Goal: Task Accomplishment & Management: Manage account settings

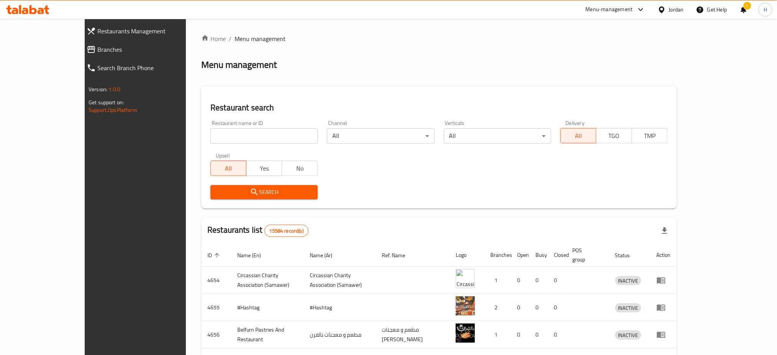
click at [97, 53] on span "Branches" at bounding box center [152, 49] width 111 height 9
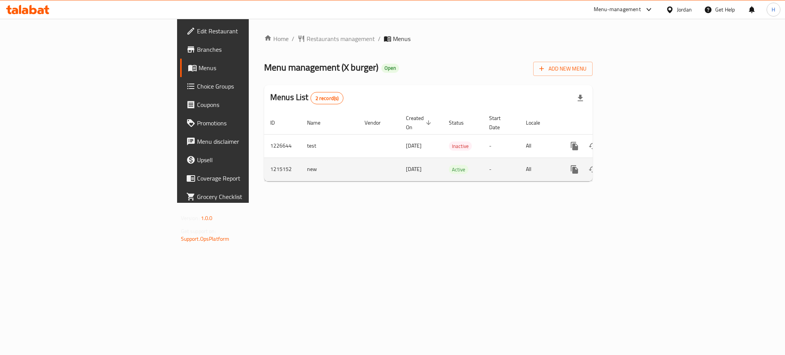
click at [634, 165] on icon "enhanced table" at bounding box center [629, 169] width 9 height 9
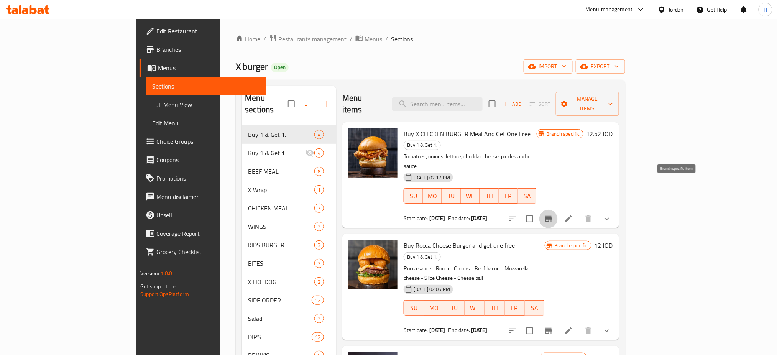
click at [552, 216] on icon "Branch-specific-item" at bounding box center [548, 219] width 7 height 6
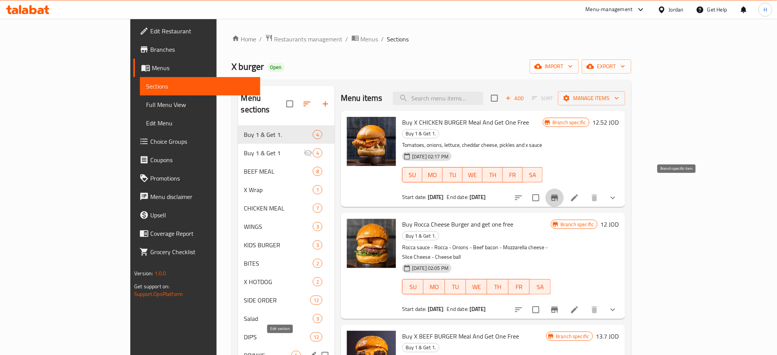
click at [545, 189] on button "Branch-specific-item" at bounding box center [554, 198] width 18 height 18
click at [238, 181] on div "X Wrap 1" at bounding box center [286, 190] width 97 height 18
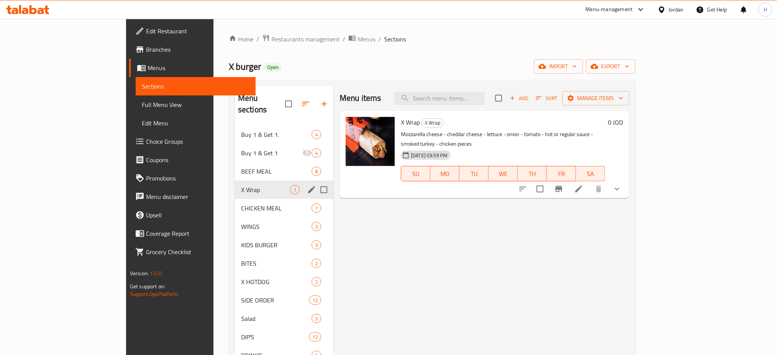
click at [235, 162] on div "BEEF MEAL 8" at bounding box center [284, 171] width 98 height 18
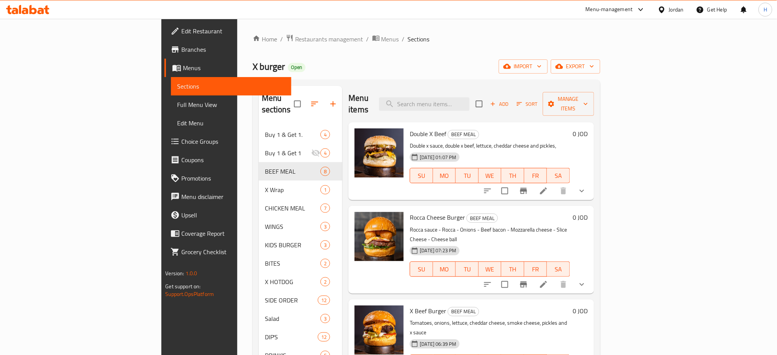
drag, startPoint x: 698, startPoint y: 181, endPoint x: 678, endPoint y: 175, distance: 20.7
click at [586, 186] on icon "show more" at bounding box center [581, 190] width 9 height 9
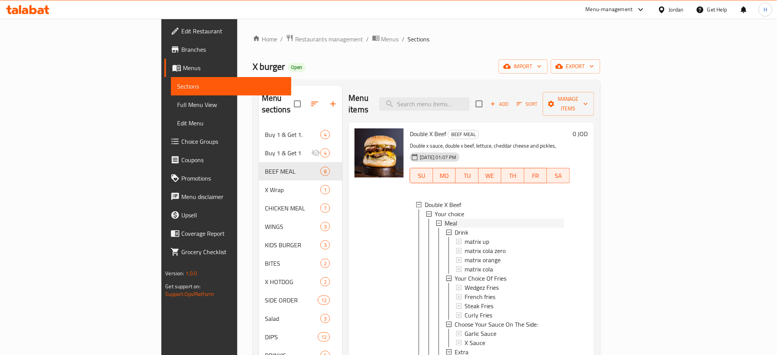
click at [456, 218] on div "Meal" at bounding box center [504, 222] width 119 height 9
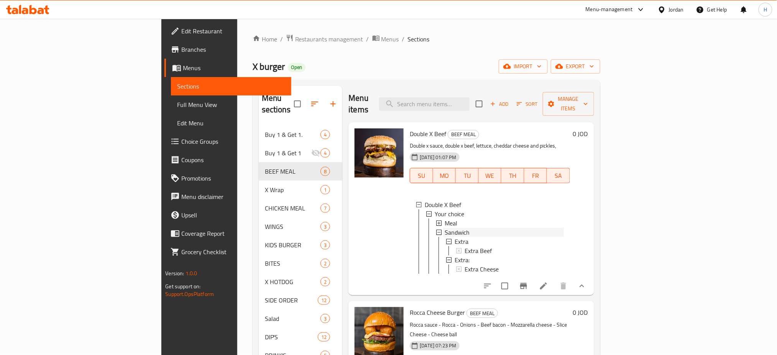
click at [445, 228] on span "Sandwich" at bounding box center [457, 232] width 25 height 9
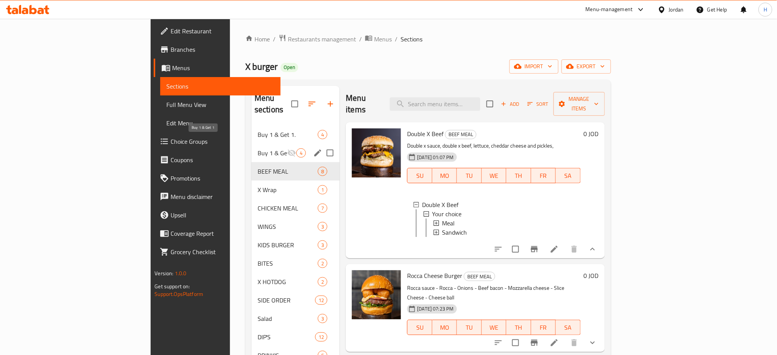
click at [258, 130] on span "Buy 1 & Get 1." at bounding box center [288, 134] width 60 height 9
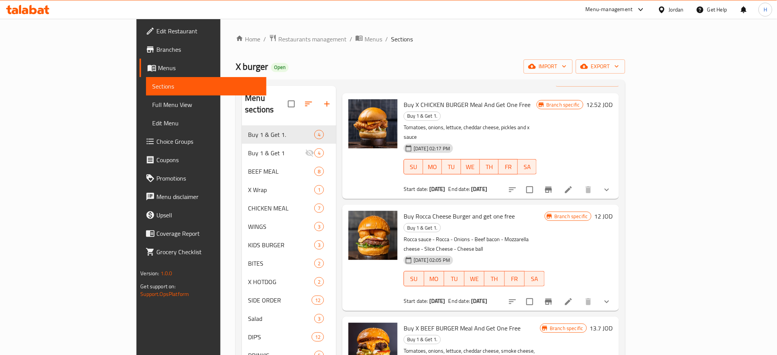
scroll to position [107, 0]
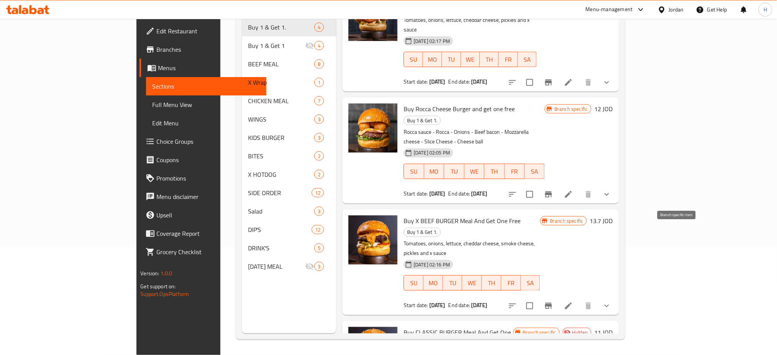
click at [558, 297] on button "Branch-specific-item" at bounding box center [548, 306] width 18 height 18
click at [553, 190] on icon "Branch-specific-item" at bounding box center [548, 194] width 9 height 9
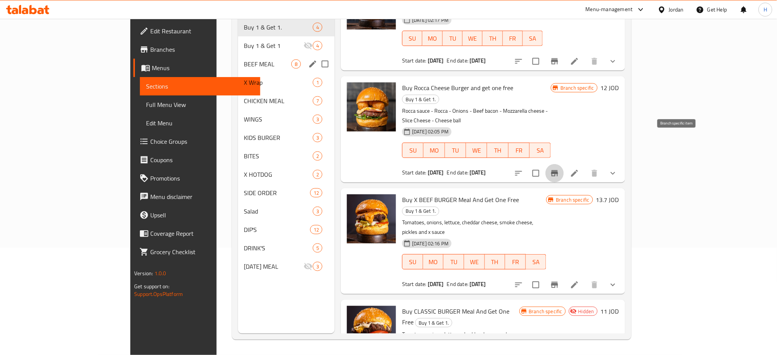
click at [238, 41] on div "Buy 1 & Get 1 4" at bounding box center [286, 45] width 97 height 18
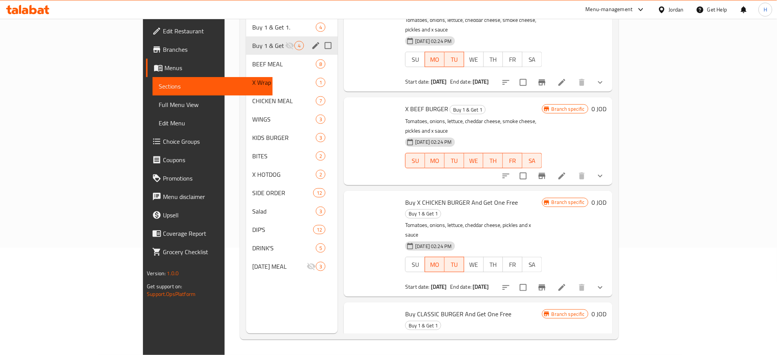
scroll to position [21, 0]
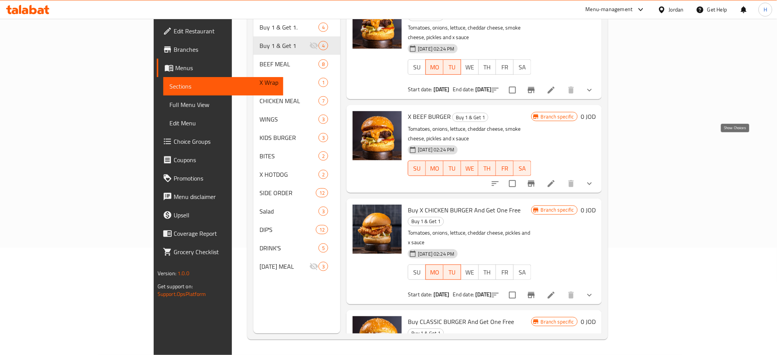
drag, startPoint x: 732, startPoint y: 145, endPoint x: 712, endPoint y: 162, distance: 26.1
click at [594, 179] on icon "show more" at bounding box center [589, 183] width 9 height 9
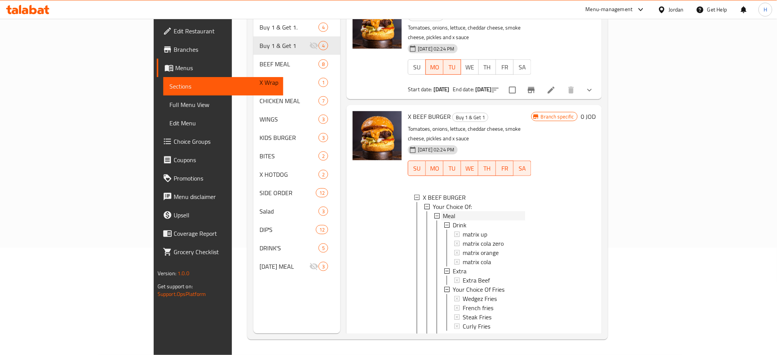
click at [467, 211] on div "Meal" at bounding box center [484, 215] width 82 height 9
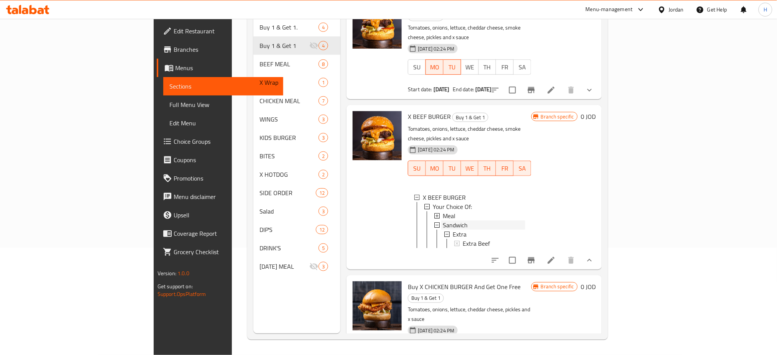
click at [443, 220] on span "Sandwich" at bounding box center [455, 224] width 25 height 9
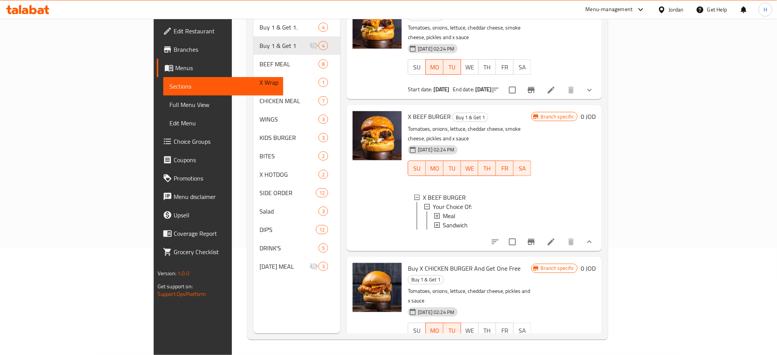
click at [535, 239] on icon "Branch-specific-item" at bounding box center [531, 242] width 7 height 6
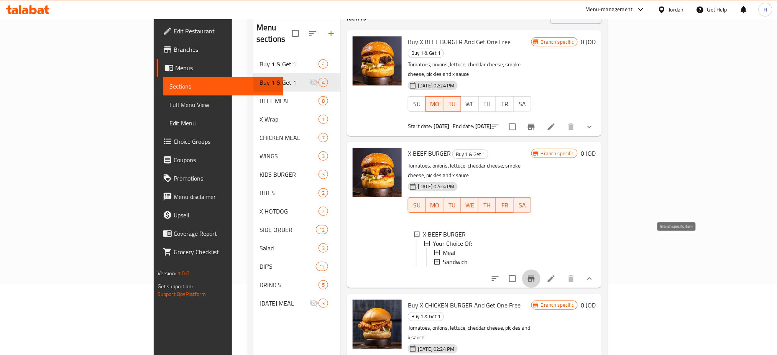
scroll to position [56, 0]
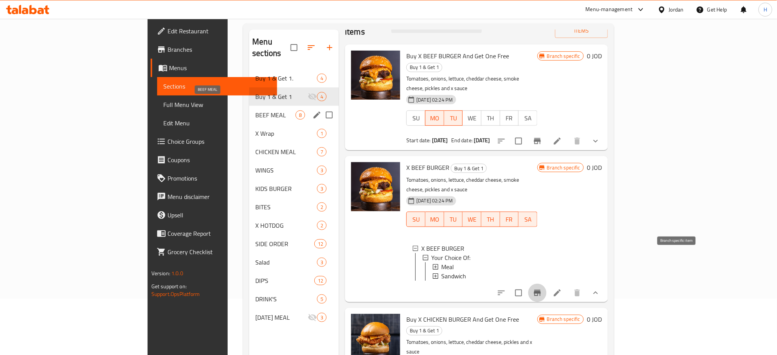
click at [255, 110] on span "BEEF MEAL" at bounding box center [275, 114] width 40 height 9
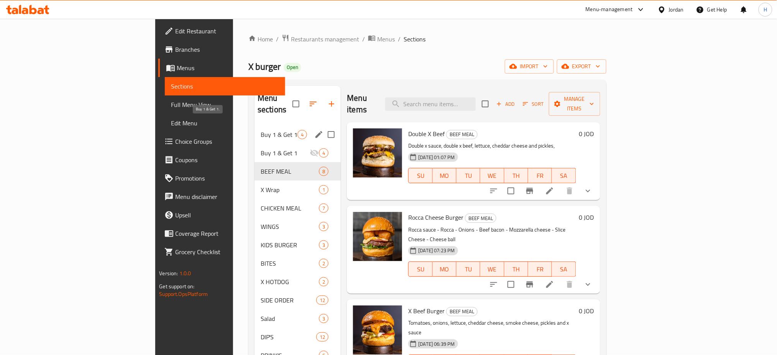
click at [261, 130] on span "Buy 1 & Get 1." at bounding box center [279, 134] width 37 height 9
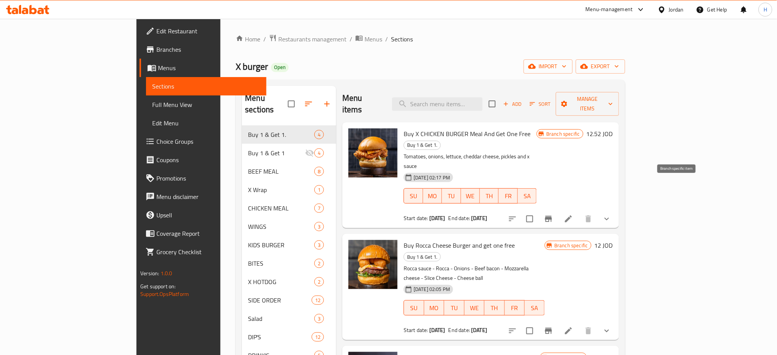
click at [553, 214] on icon "Branch-specific-item" at bounding box center [548, 218] width 9 height 9
click at [553, 326] on icon "Branch-specific-item" at bounding box center [548, 330] width 9 height 9
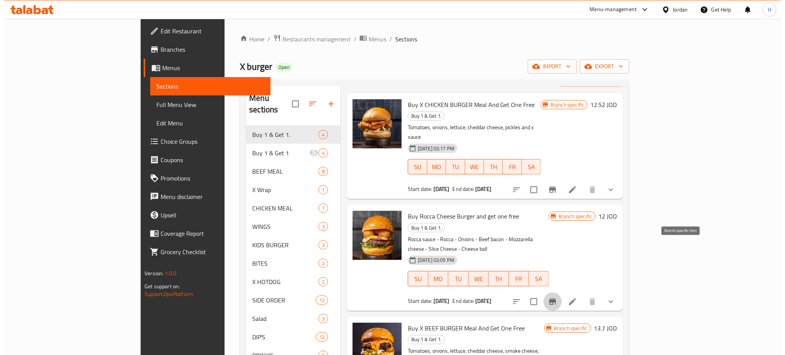
scroll to position [107, 0]
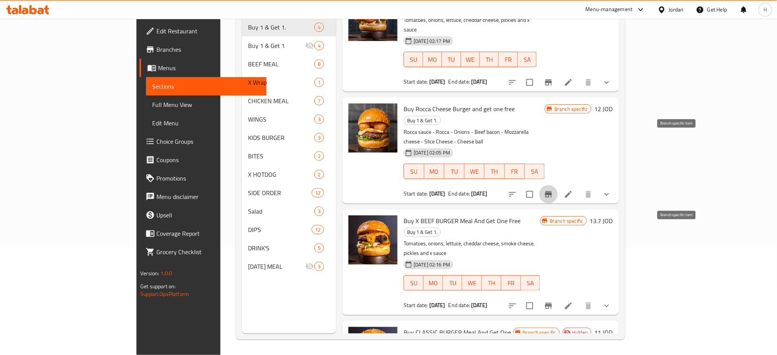
click at [558, 297] on button "Branch-specific-item" at bounding box center [548, 306] width 18 height 18
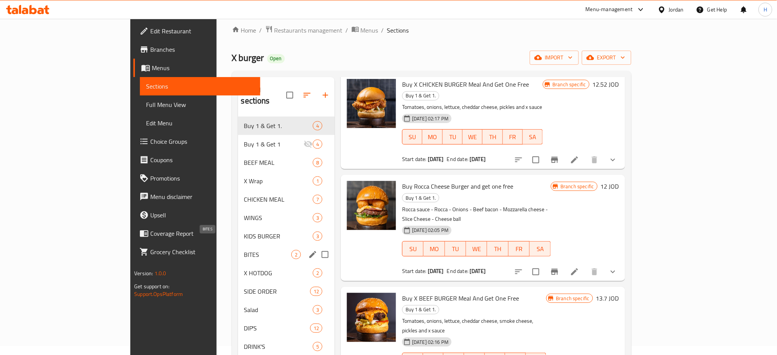
scroll to position [0, 0]
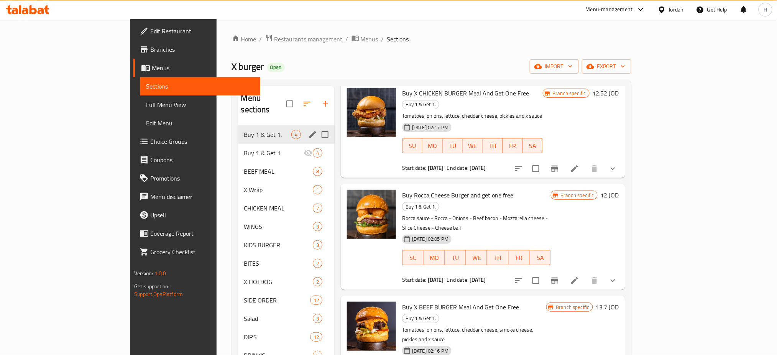
click at [244, 148] on span "Buy 1 & Get 1" at bounding box center [273, 152] width 59 height 9
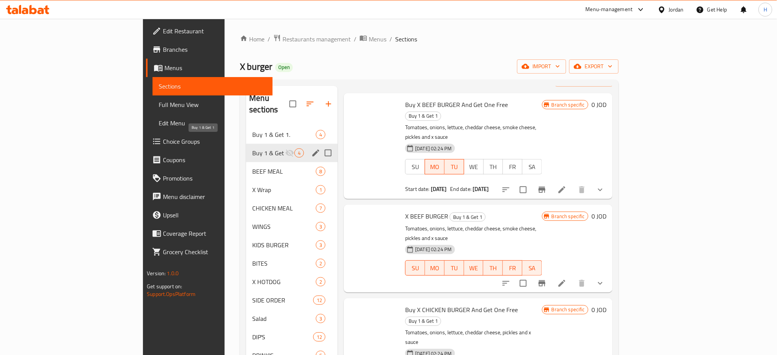
scroll to position [21, 0]
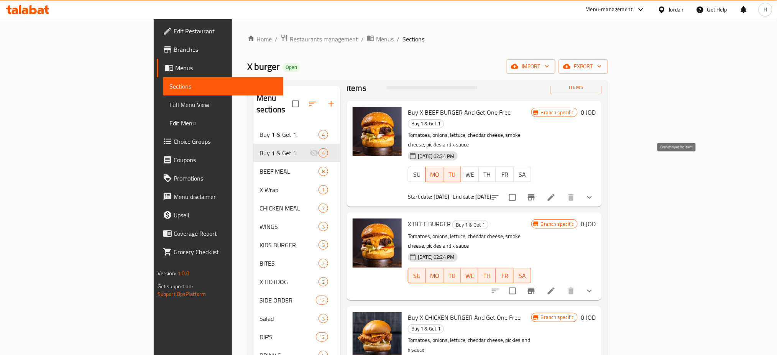
click at [536, 193] on icon "Branch-specific-item" at bounding box center [531, 197] width 9 height 9
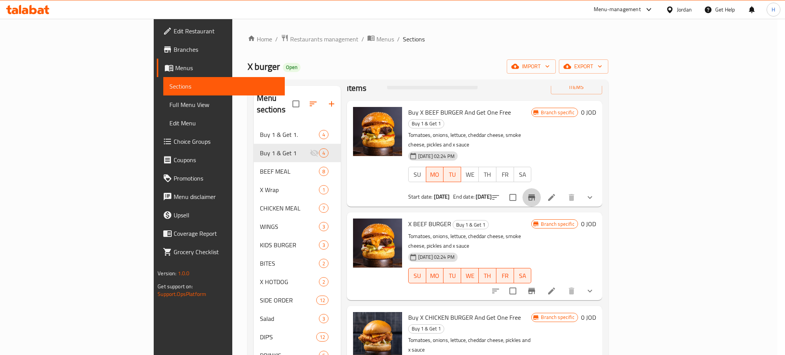
click at [594, 193] on icon "show more" at bounding box center [589, 197] width 9 height 9
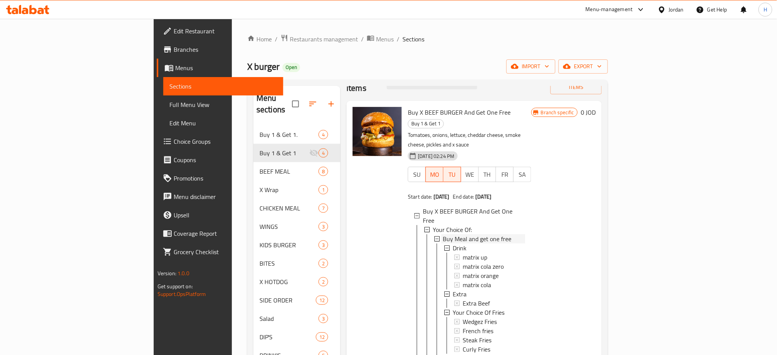
click at [452, 234] on span "Buy Meal and get one free" at bounding box center [477, 238] width 69 height 9
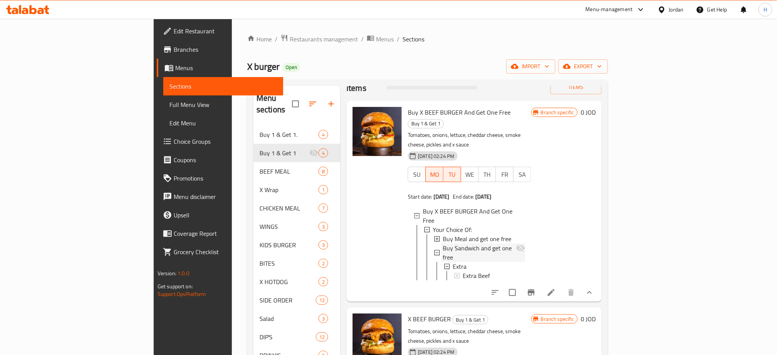
click at [443, 243] on span "Buy Sandwich and get one free" at bounding box center [479, 252] width 73 height 18
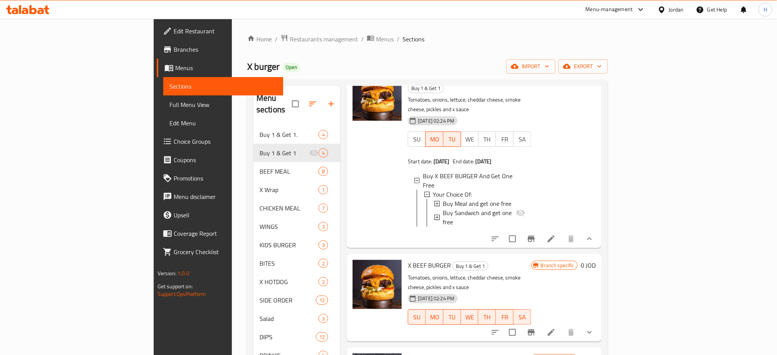
scroll to position [72, 0]
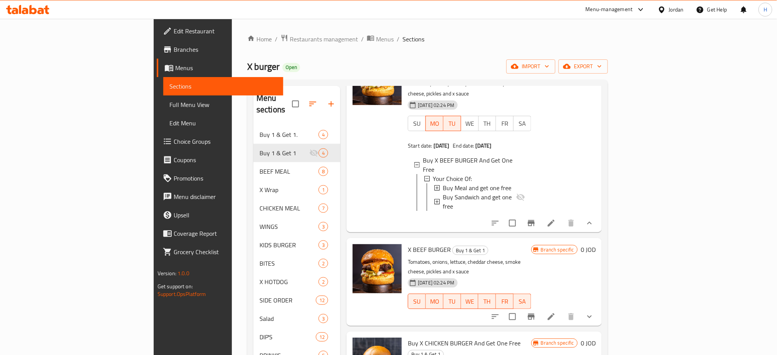
click at [594, 312] on icon "show more" at bounding box center [589, 316] width 9 height 9
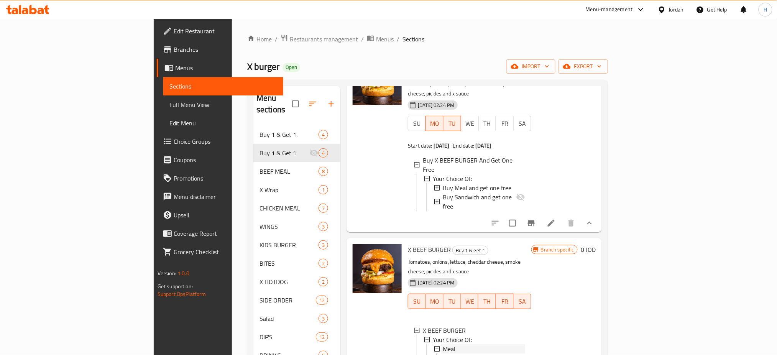
click at [434, 346] on icon at bounding box center [436, 348] width 5 height 5
click at [443, 353] on span "Sandwich" at bounding box center [455, 357] width 25 height 9
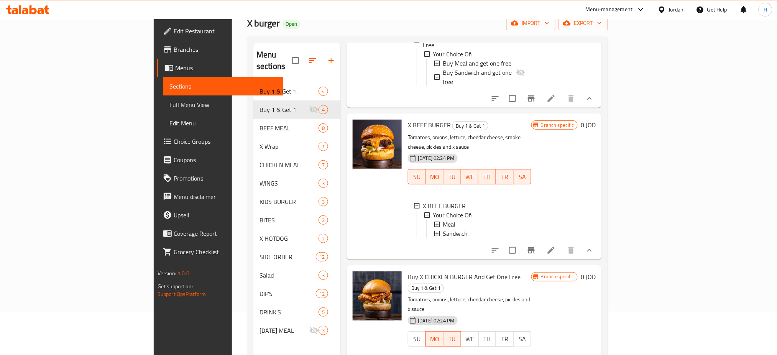
scroll to position [107, 0]
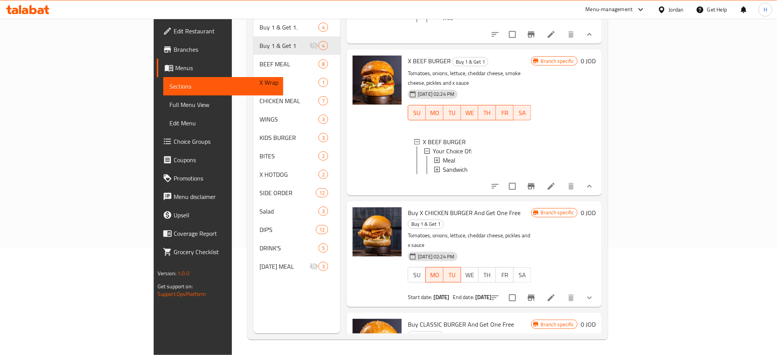
click at [594, 293] on icon "show more" at bounding box center [589, 297] width 9 height 9
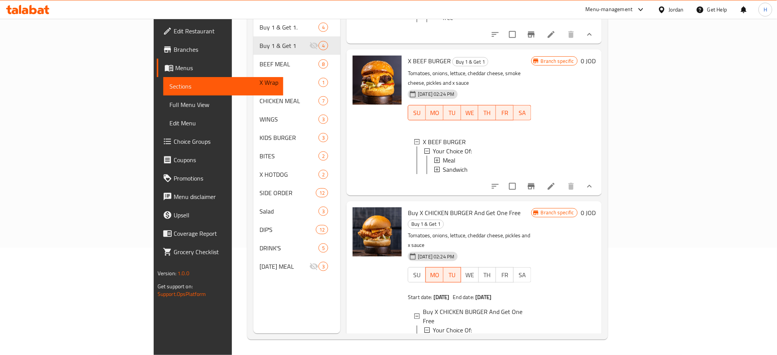
click at [449, 335] on span "Buy Meal and get one free" at bounding box center [477, 339] width 69 height 9
click at [443, 334] on span "Buy Meal and get one free" at bounding box center [477, 338] width 69 height 9
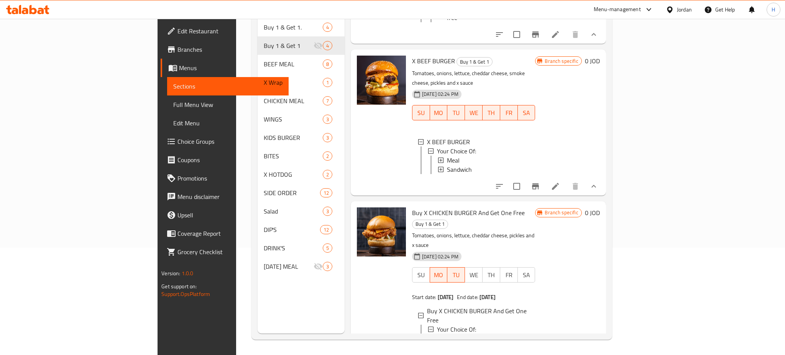
scroll to position [246, 0]
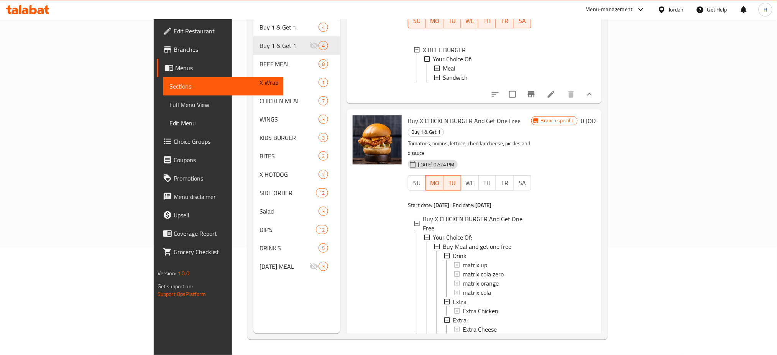
click at [443, 242] on span "Buy Meal and get one free" at bounding box center [477, 246] width 69 height 9
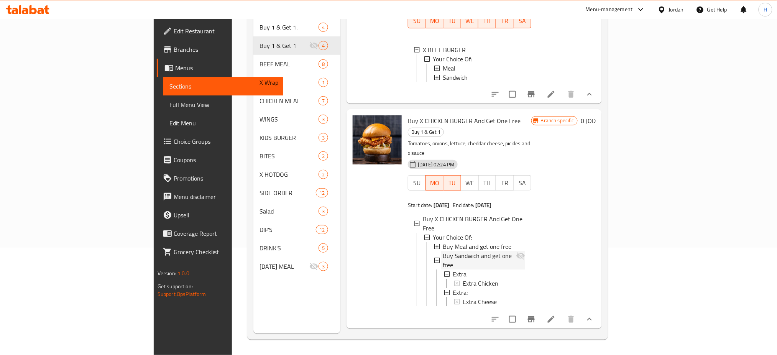
click at [443, 251] on span "Buy Sandwich and get one free" at bounding box center [479, 260] width 73 height 18
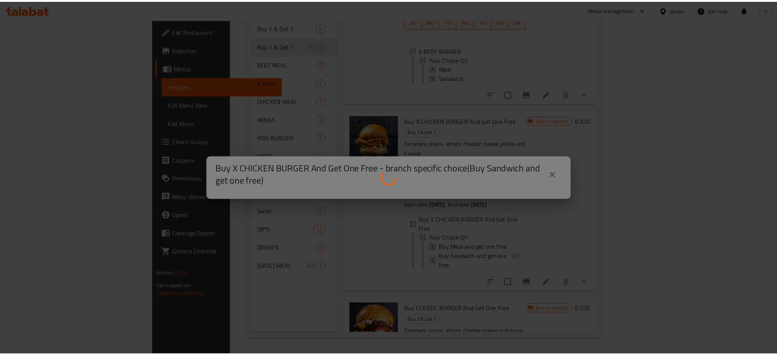
scroll to position [220, 0]
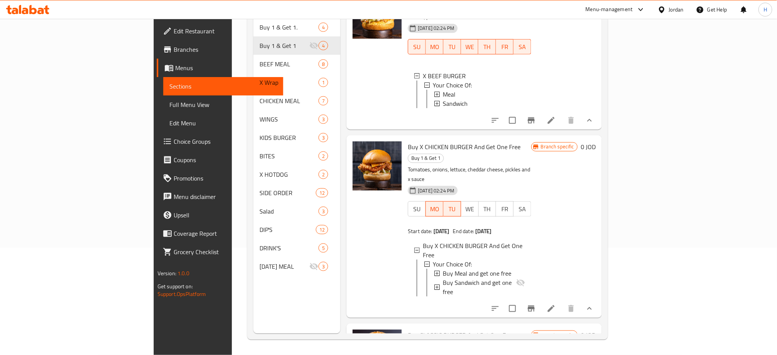
click at [535, 305] on icon "Branch-specific-item" at bounding box center [531, 308] width 7 height 6
drag, startPoint x: 732, startPoint y: 326, endPoint x: 715, endPoint y: 328, distance: 17.7
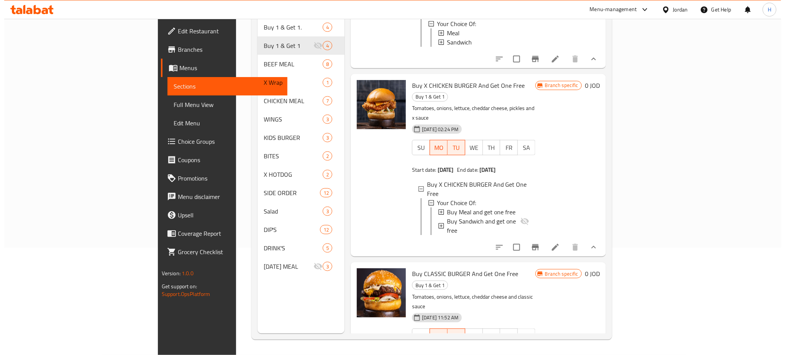
scroll to position [373, 0]
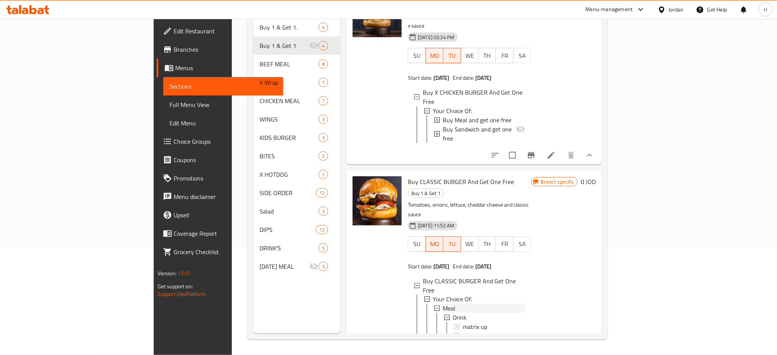
click at [443, 304] on div "Meal" at bounding box center [484, 308] width 82 height 9
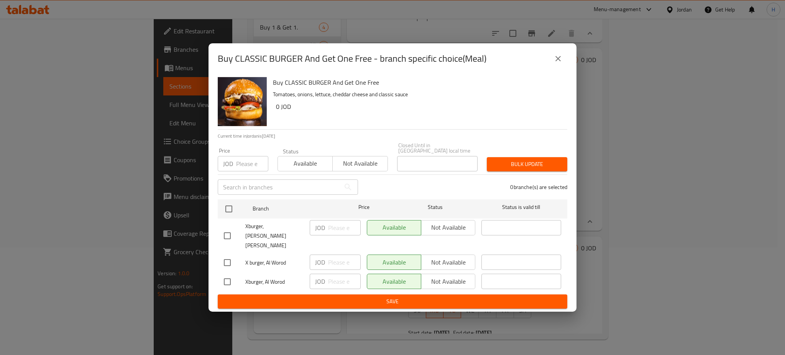
scroll to position [304, 0]
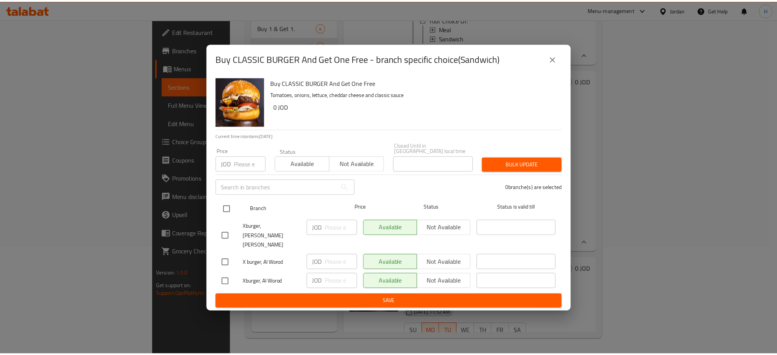
scroll to position [286, 0]
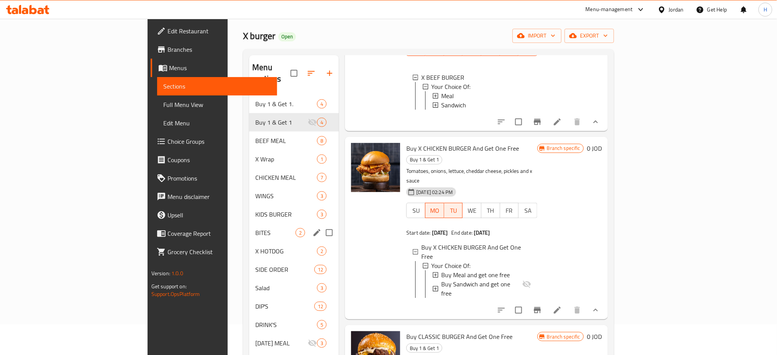
scroll to position [5, 0]
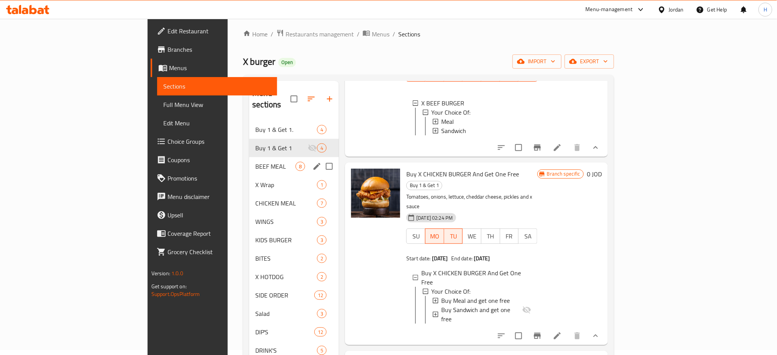
click at [255, 162] on span "BEEF MEAL" at bounding box center [275, 166] width 40 height 9
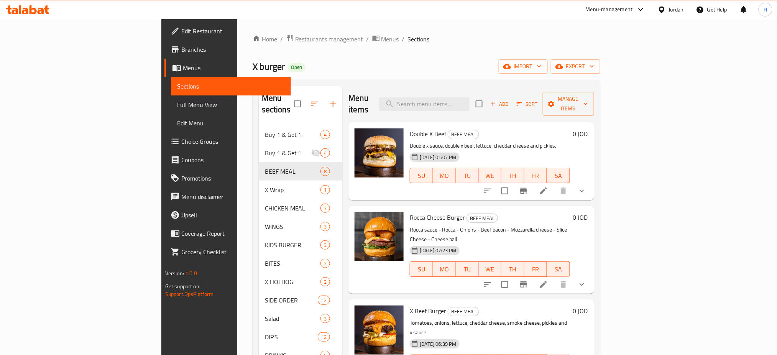
click at [586, 186] on icon "show more" at bounding box center [581, 190] width 9 height 9
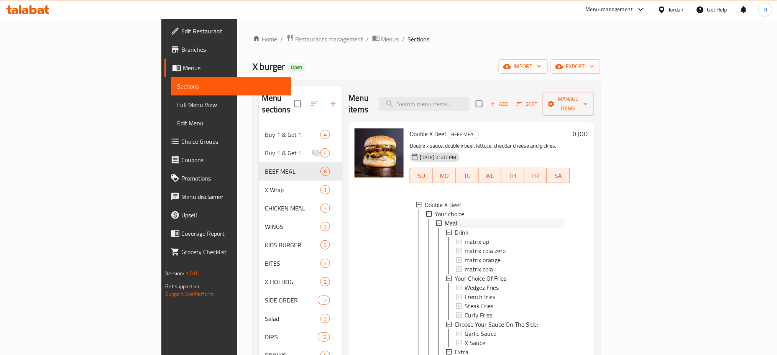
click at [445, 218] on div "Meal" at bounding box center [504, 222] width 119 height 9
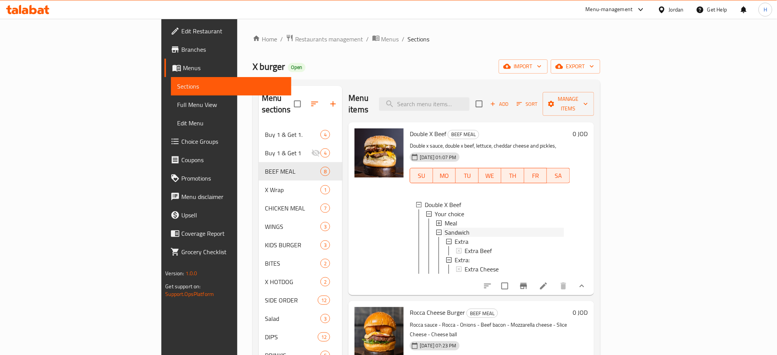
click at [445, 228] on div "Sandwich" at bounding box center [504, 232] width 119 height 9
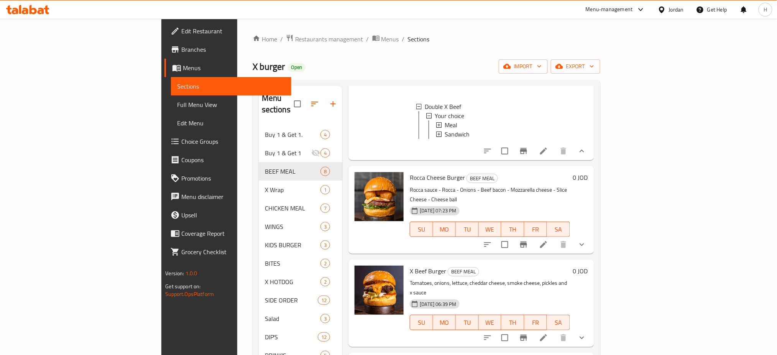
scroll to position [102, 0]
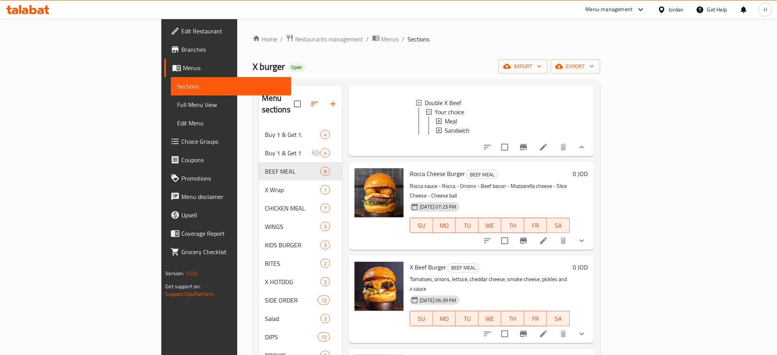
drag, startPoint x: 736, startPoint y: 229, endPoint x: 724, endPoint y: 236, distance: 14.1
click at [586, 236] on icon "show more" at bounding box center [581, 240] width 9 height 9
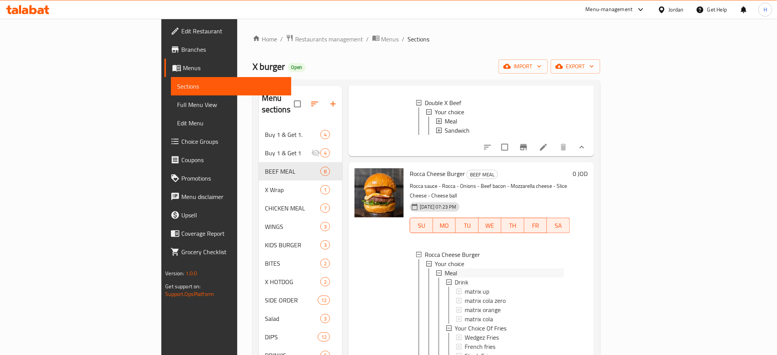
click at [445, 268] on div "Meal" at bounding box center [504, 272] width 119 height 9
click at [445, 277] on span "Sandwich" at bounding box center [457, 281] width 25 height 9
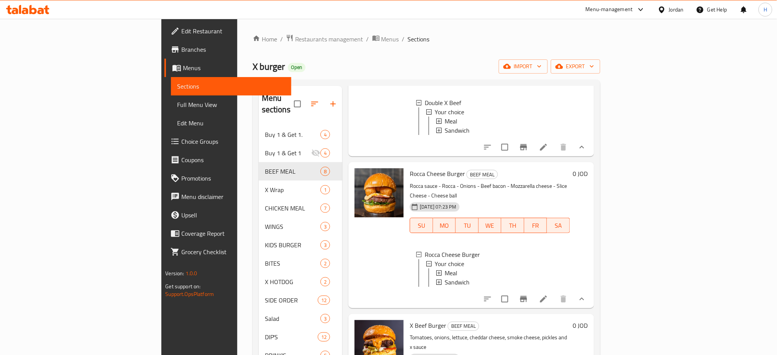
click at [445, 277] on div "Sandwich" at bounding box center [504, 281] width 119 height 9
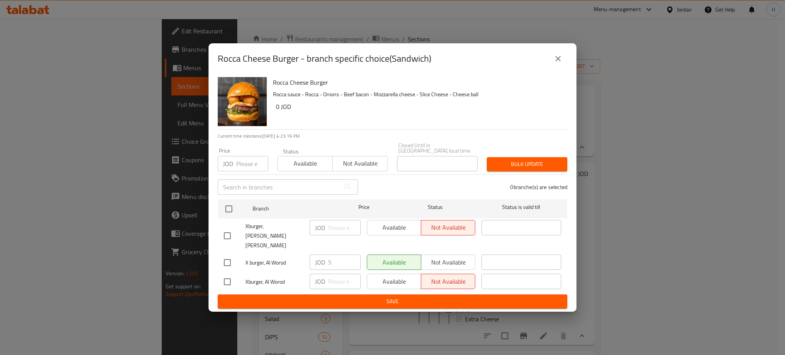
click at [227, 236] on input "checkbox" at bounding box center [227, 236] width 16 height 16
checkbox input "true"
click at [243, 167] on input "number" at bounding box center [252, 163] width 32 height 15
click at [230, 208] on input "checkbox" at bounding box center [229, 209] width 16 height 16
checkbox input "true"
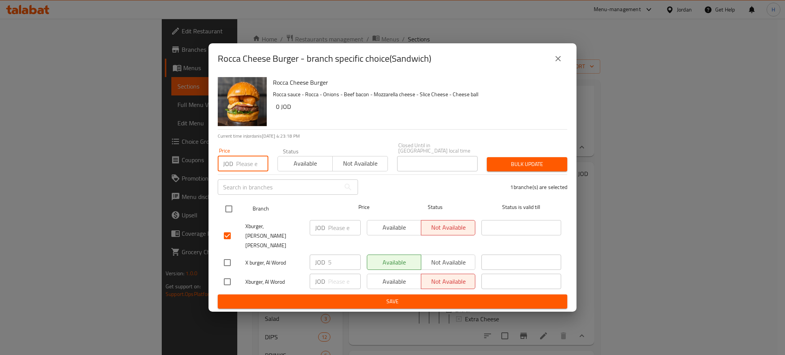
checkbox input "true"
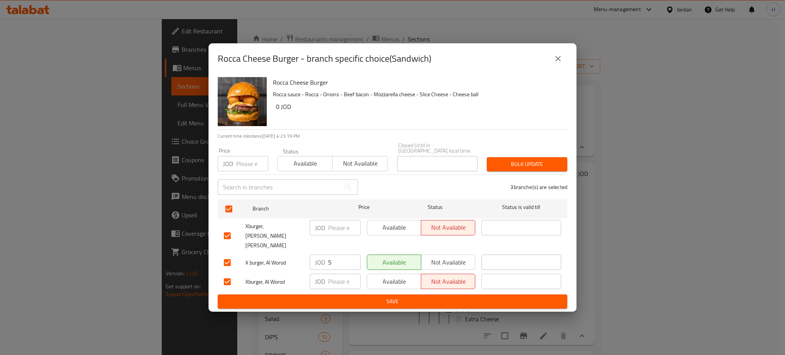
click at [242, 166] on input "number" at bounding box center [252, 163] width 32 height 15
type input "6"
click at [535, 168] on span "Bulk update" at bounding box center [527, 164] width 68 height 10
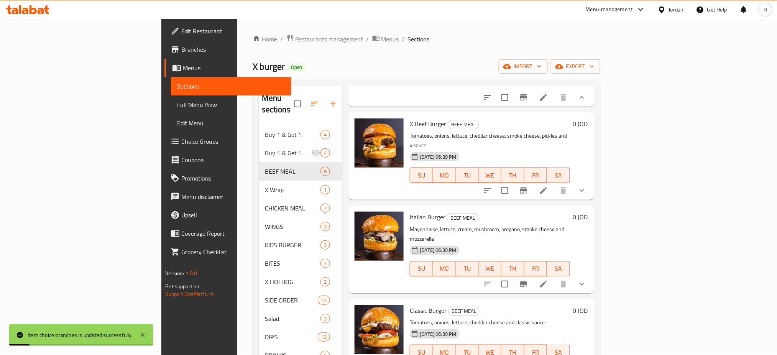
scroll to position [307, 0]
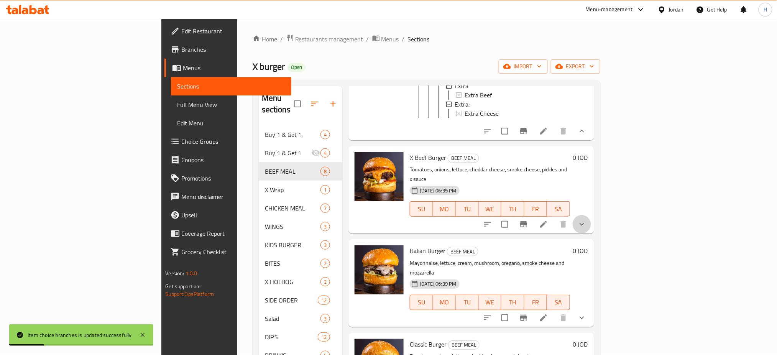
click at [591, 215] on button "show more" at bounding box center [582, 224] width 18 height 18
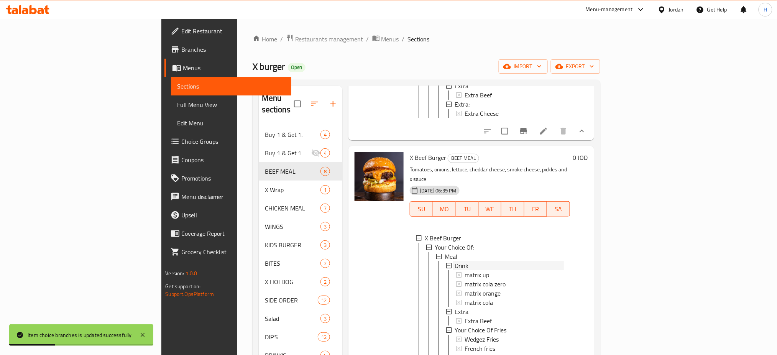
click at [455, 261] on div "Drink" at bounding box center [509, 265] width 109 height 9
click at [445, 252] on div "Meal" at bounding box center [504, 256] width 119 height 9
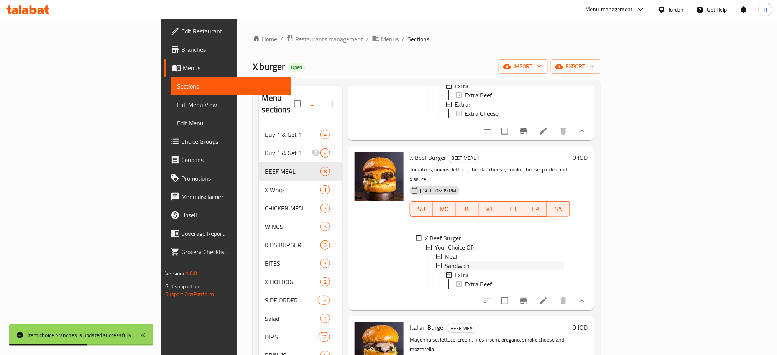
click at [445, 261] on div "Sandwich" at bounding box center [504, 265] width 119 height 9
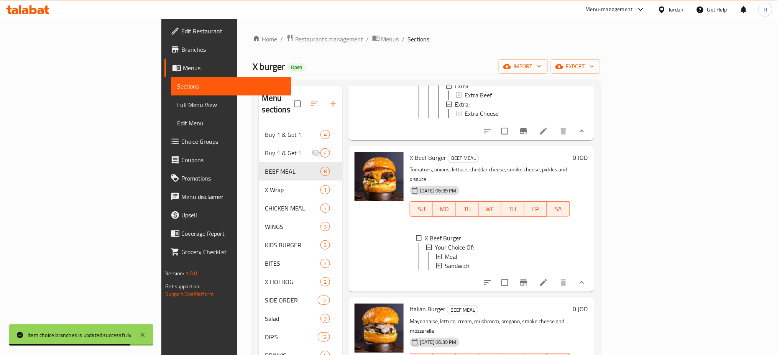
click at [533, 273] on button "Branch-specific-item" at bounding box center [523, 282] width 18 height 18
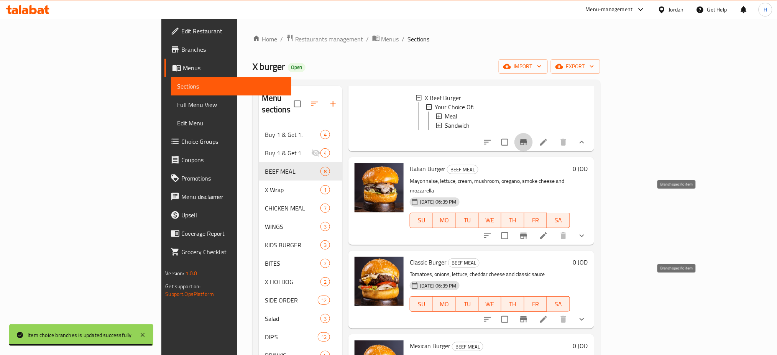
scroll to position [460, 0]
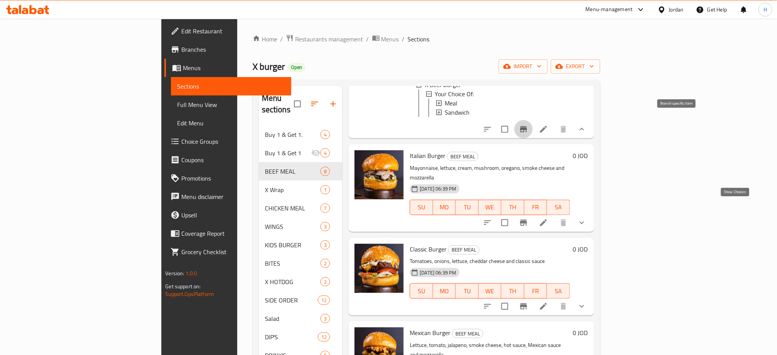
drag, startPoint x: 738, startPoint y: 210, endPoint x: 729, endPoint y: 215, distance: 9.9
click at [586, 218] on icon "show more" at bounding box center [581, 222] width 9 height 9
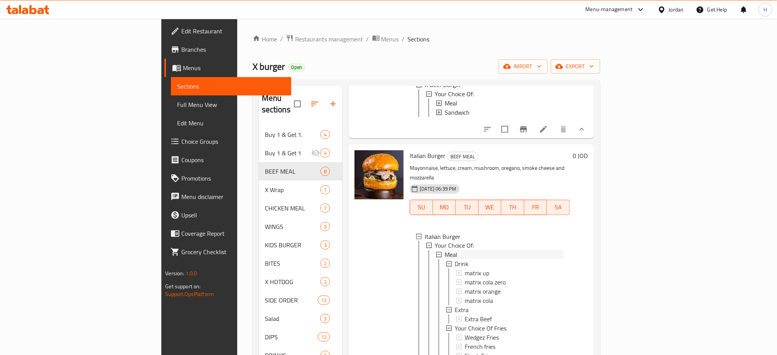
click at [445, 250] on div "Meal" at bounding box center [504, 254] width 119 height 9
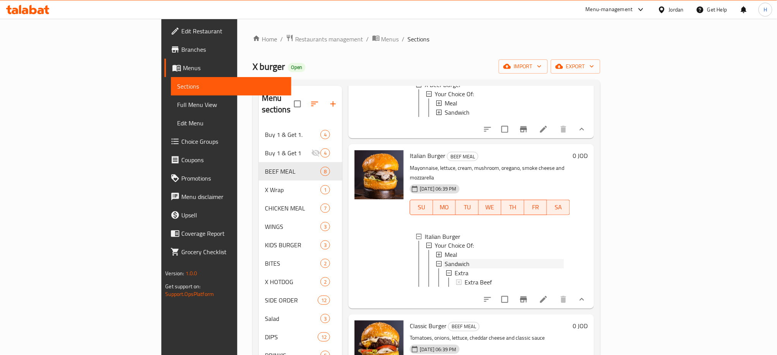
click at [445, 259] on span "Sandwich" at bounding box center [457, 263] width 25 height 9
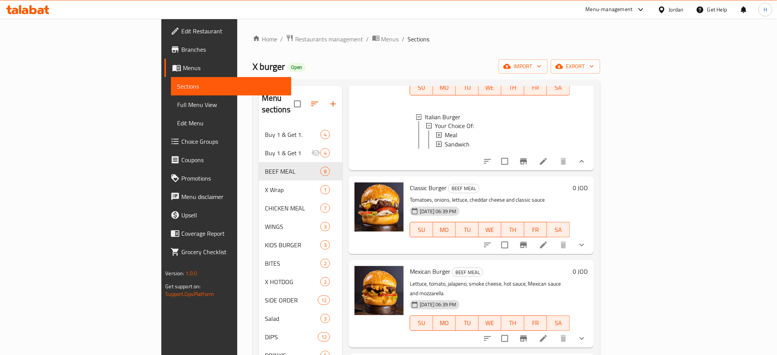
scroll to position [613, 0]
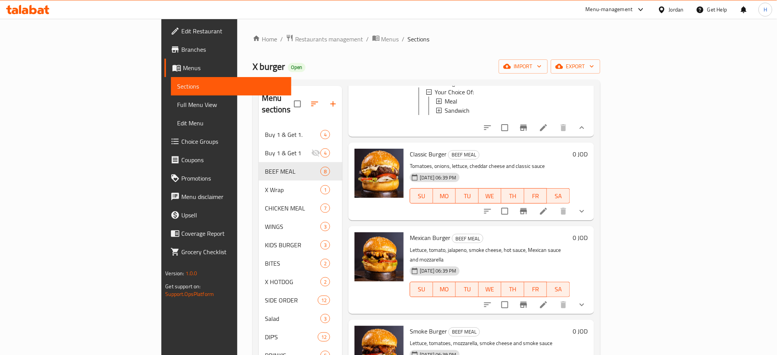
click at [586, 207] on icon "show more" at bounding box center [581, 211] width 9 height 9
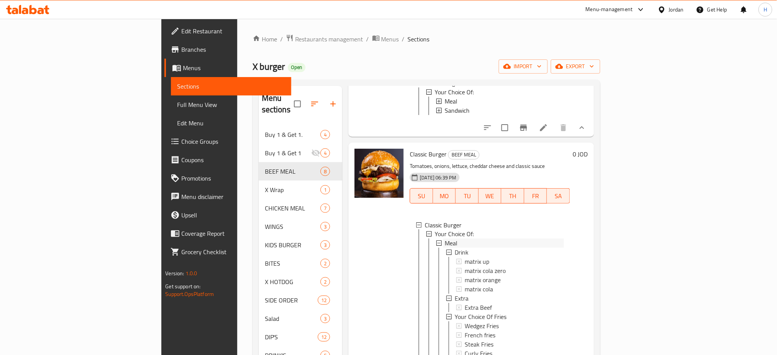
click at [445, 239] on div "Meal" at bounding box center [504, 243] width 119 height 9
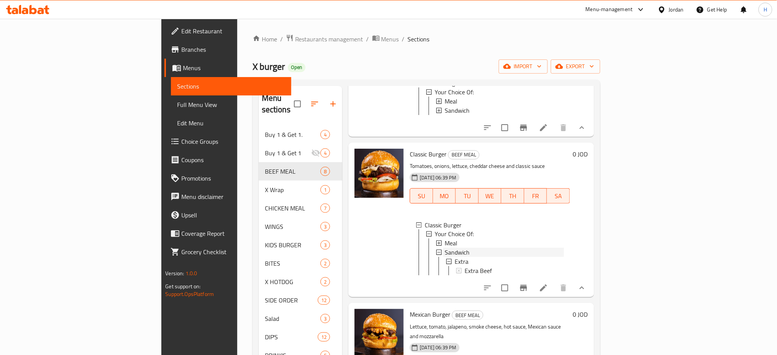
click at [445, 248] on span "Sandwich" at bounding box center [457, 252] width 25 height 9
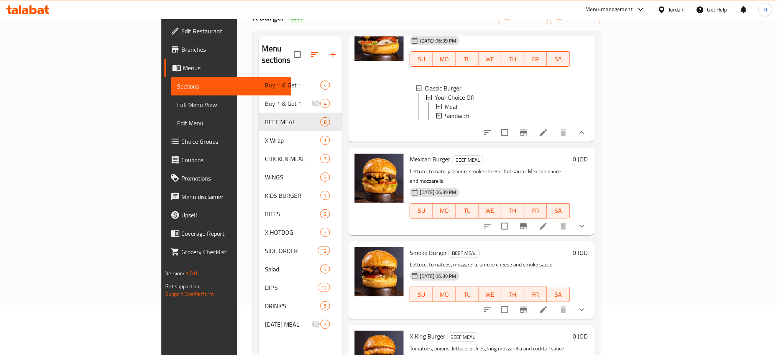
scroll to position [51, 0]
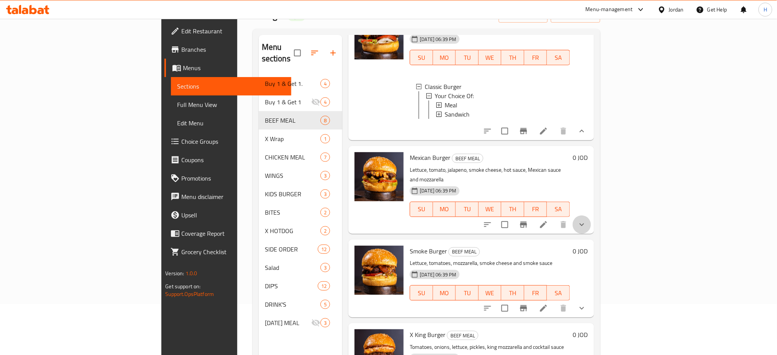
click at [591, 222] on button "show more" at bounding box center [582, 224] width 18 height 18
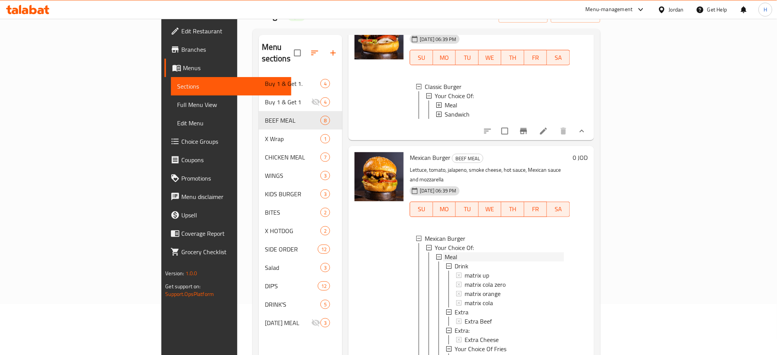
click at [445, 252] on div "Meal" at bounding box center [504, 256] width 119 height 9
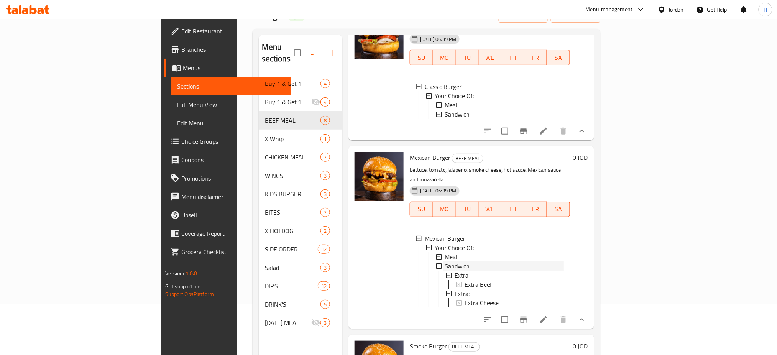
click at [445, 261] on span "Sandwich" at bounding box center [457, 265] width 25 height 9
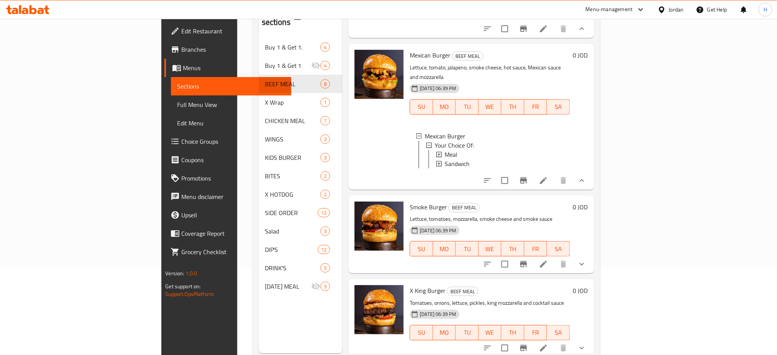
scroll to position [107, 0]
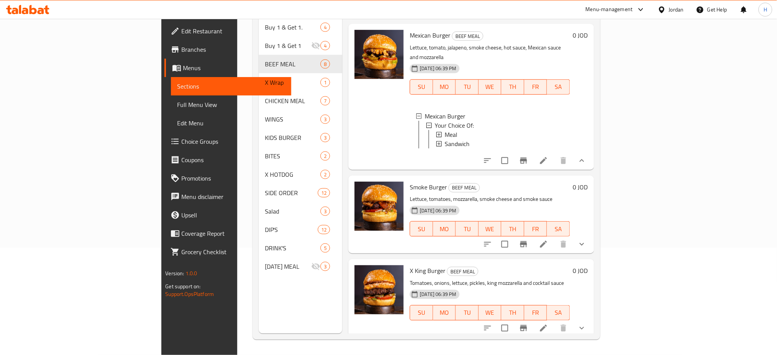
click at [586, 240] on icon "show more" at bounding box center [581, 244] width 9 height 9
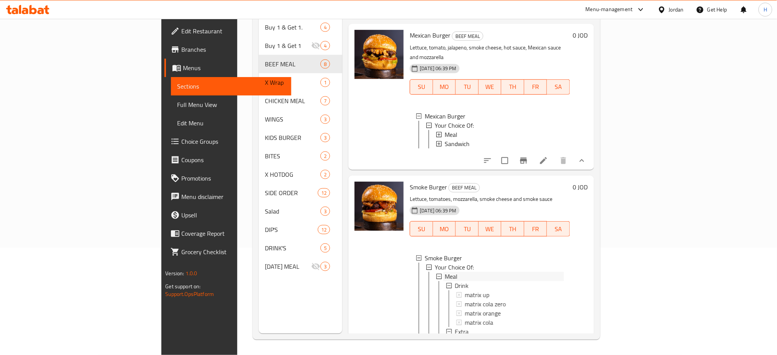
click at [445, 272] on span "Meal" at bounding box center [451, 276] width 13 height 9
click at [445, 285] on div "Sandwich" at bounding box center [504, 285] width 119 height 9
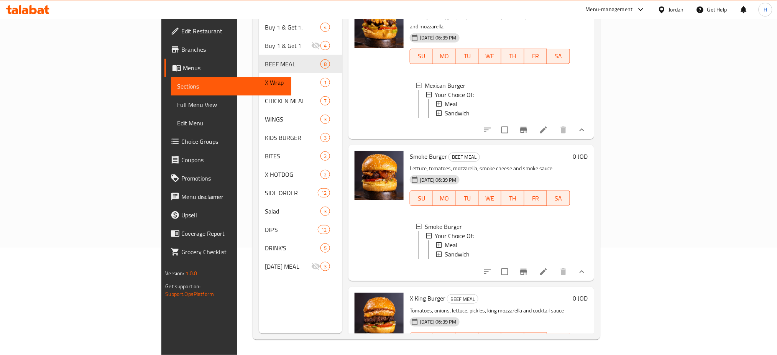
scroll to position [832, 0]
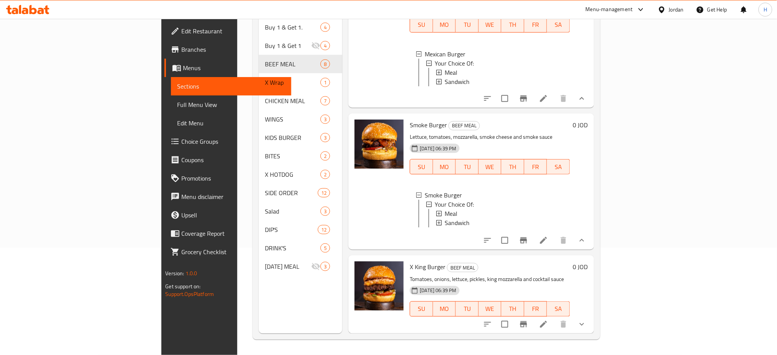
click at [586, 323] on icon "show more" at bounding box center [581, 324] width 9 height 9
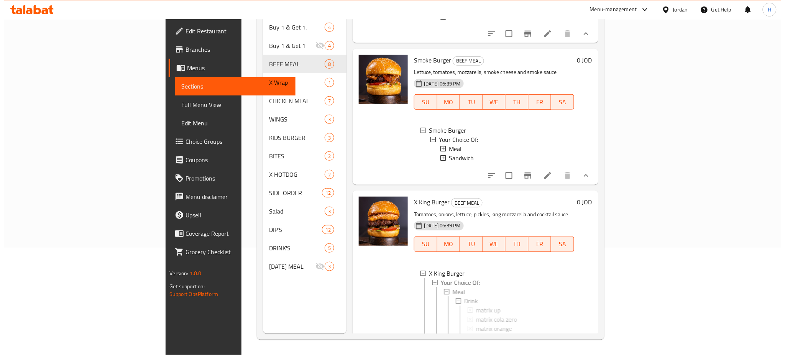
scroll to position [1037, 0]
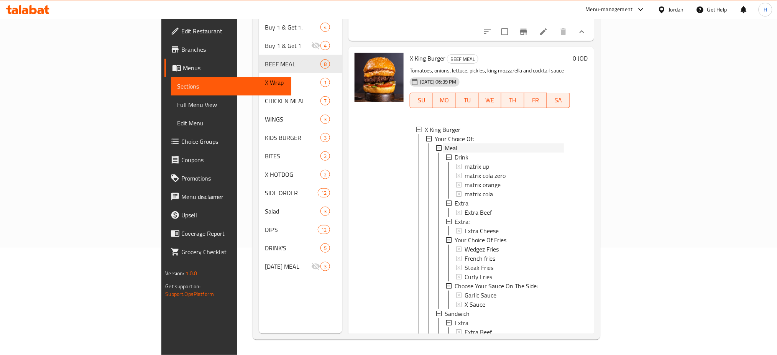
click at [445, 153] on span "Meal" at bounding box center [451, 147] width 13 height 9
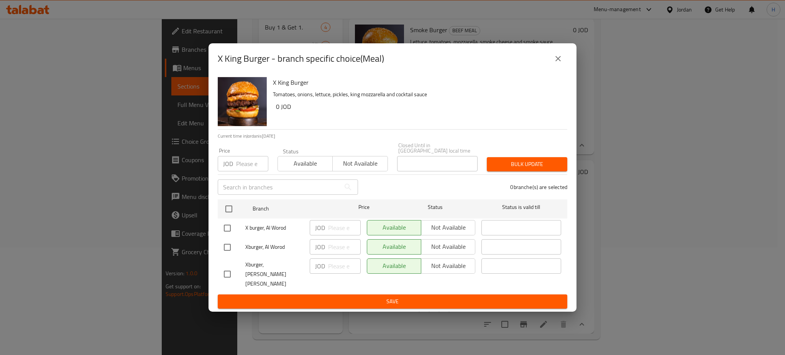
scroll to position [935, 0]
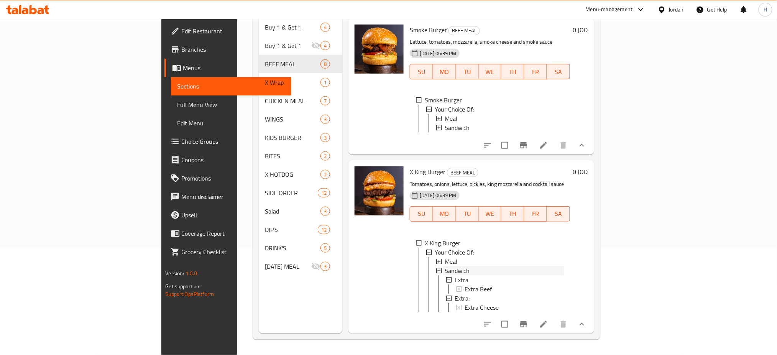
click at [445, 266] on span "Sandwich" at bounding box center [457, 270] width 25 height 9
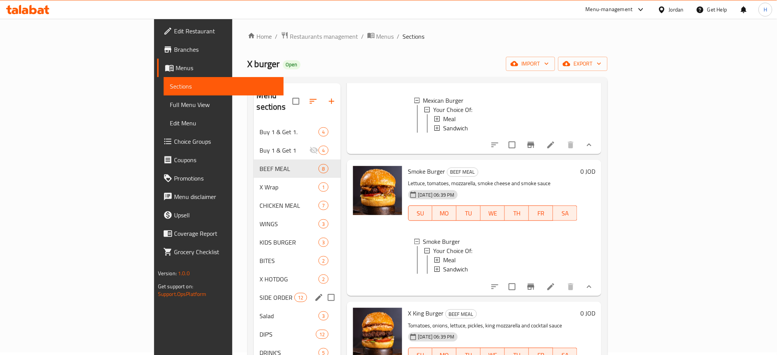
scroll to position [0, 0]
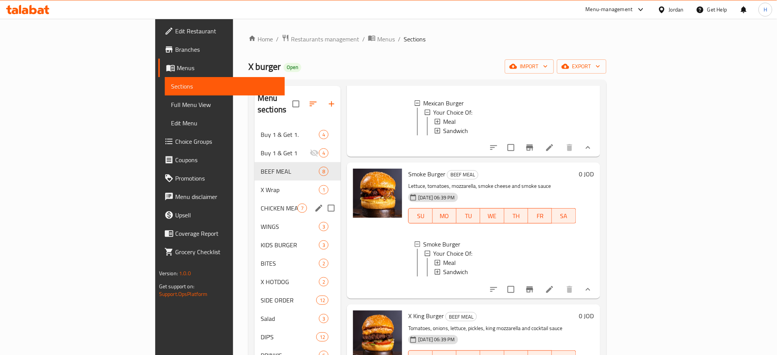
click at [254, 186] on div "X Wrap 1" at bounding box center [297, 190] width 86 height 18
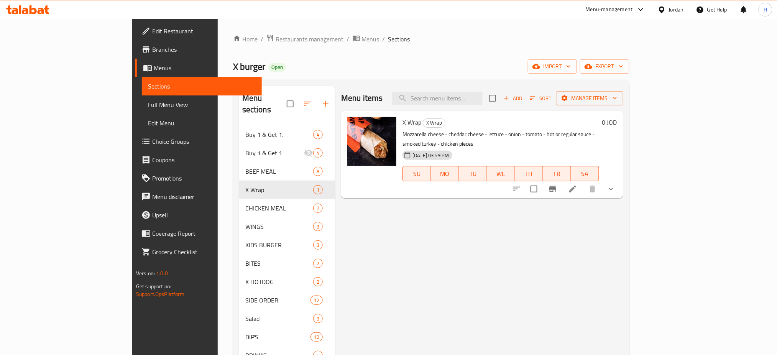
click at [616, 184] on icon "show more" at bounding box center [610, 188] width 9 height 9
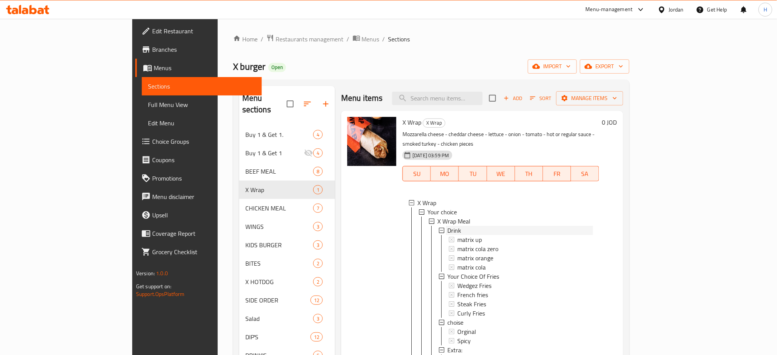
click at [447, 226] on div "Drink" at bounding box center [520, 230] width 146 height 9
click at [437, 217] on span "X Wrap Meal" at bounding box center [453, 221] width 33 height 9
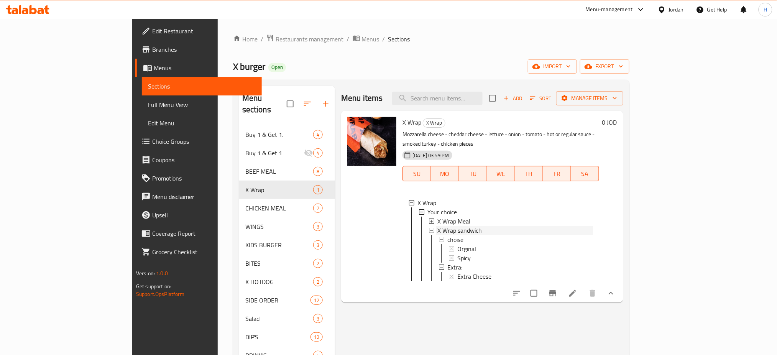
click at [437, 226] on span "X Wrap sandwich" at bounding box center [459, 230] width 44 height 9
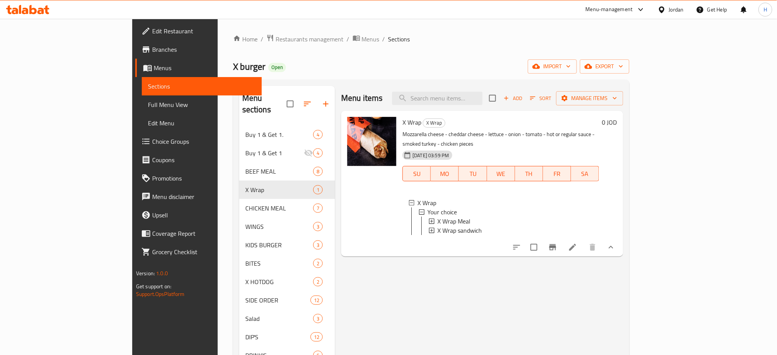
click at [437, 226] on span "X Wrap sandwich" at bounding box center [459, 230] width 44 height 9
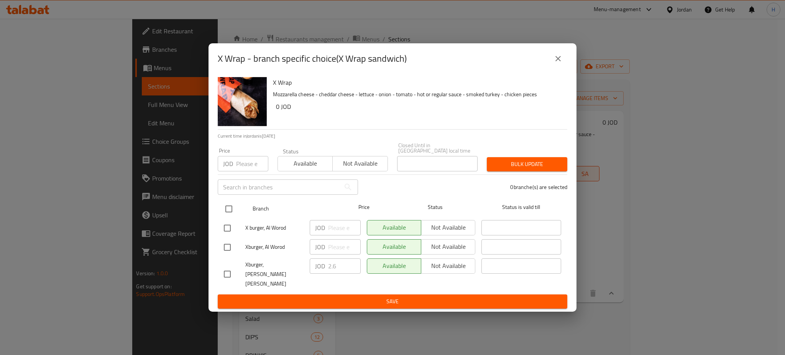
click at [226, 212] on input "checkbox" at bounding box center [229, 209] width 16 height 16
checkbox input "true"
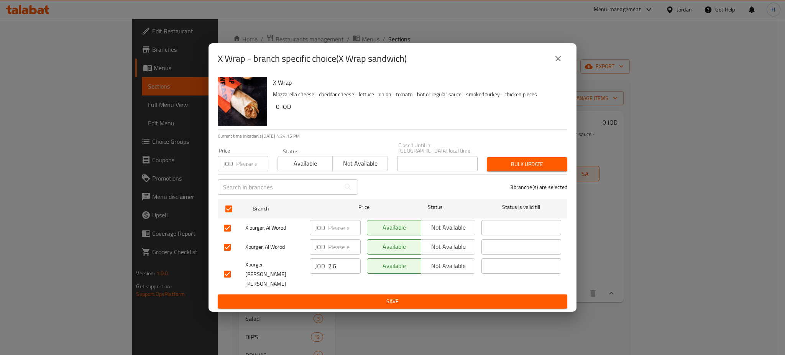
click at [241, 175] on div "Price JOD Price" at bounding box center [243, 159] width 60 height 33
click at [242, 169] on input "number" at bounding box center [252, 163] width 32 height 15
type input "2.60"
click at [547, 166] on span "Bulk update" at bounding box center [527, 164] width 68 height 10
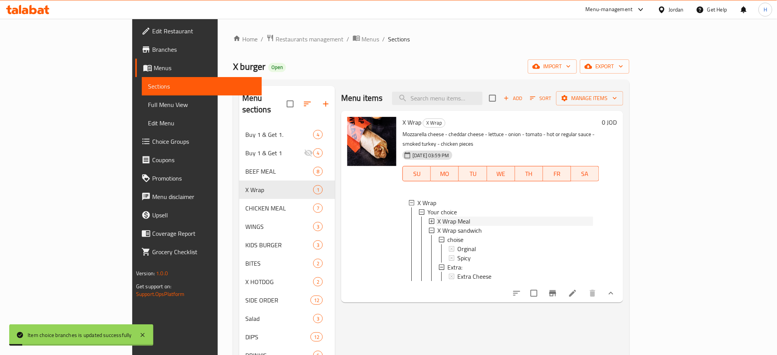
click at [437, 217] on span "X Wrap Meal" at bounding box center [453, 221] width 33 height 9
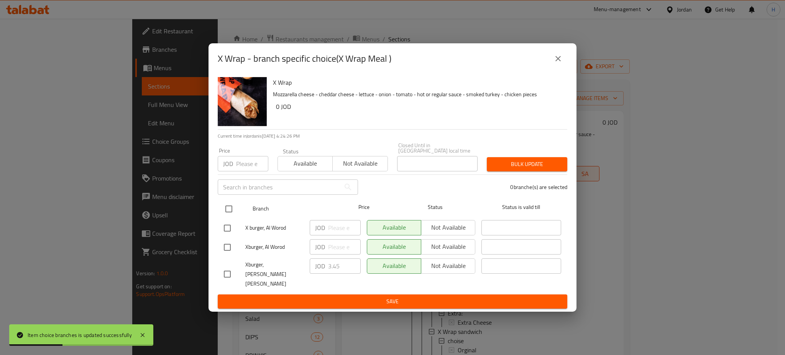
click at [225, 217] on input "checkbox" at bounding box center [229, 209] width 16 height 16
checkbox input "true"
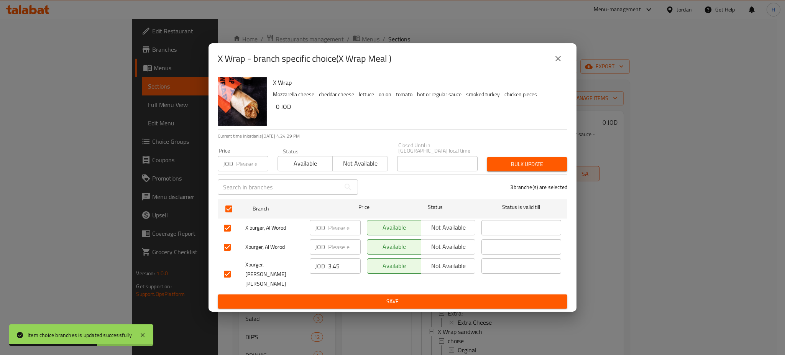
click at [244, 164] on input "number" at bounding box center [252, 163] width 32 height 15
type input "3.45"
click at [510, 164] on span "Bulk update" at bounding box center [527, 164] width 68 height 10
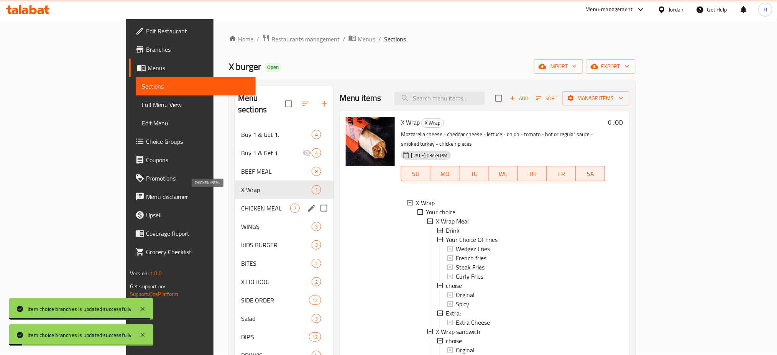
click at [241, 204] on span "CHICKEN MEAL" at bounding box center [265, 208] width 49 height 9
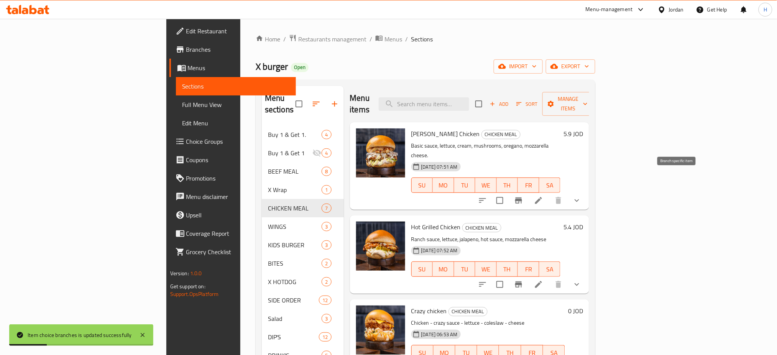
click at [523, 196] on icon "Branch-specific-item" at bounding box center [518, 200] width 9 height 9
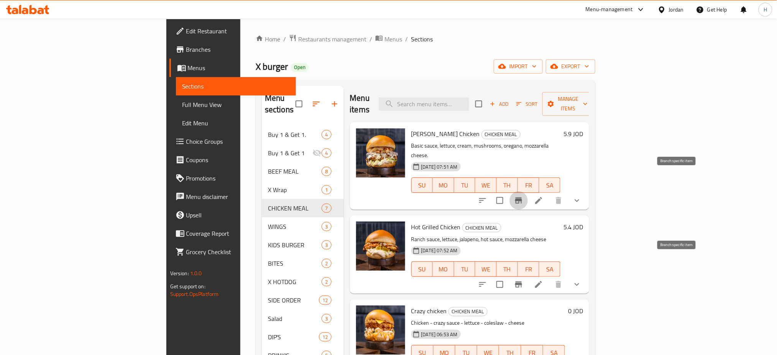
click at [523, 280] on icon "Branch-specific-item" at bounding box center [518, 284] width 9 height 9
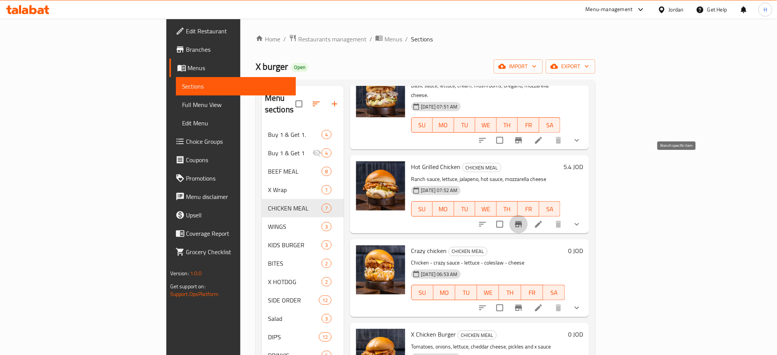
scroll to position [102, 0]
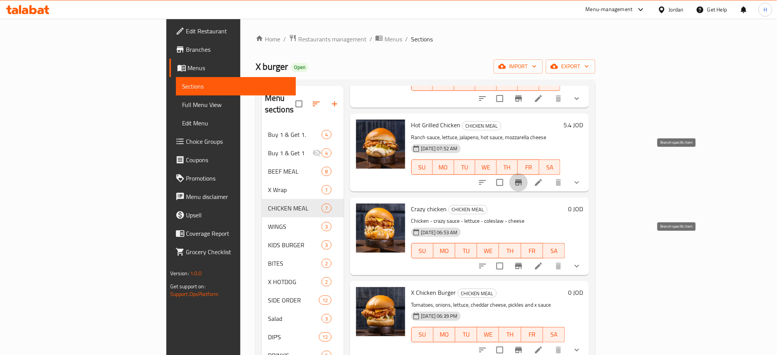
click at [522, 263] on icon "Branch-specific-item" at bounding box center [518, 266] width 7 height 6
click at [586, 257] on button "show more" at bounding box center [577, 266] width 18 height 18
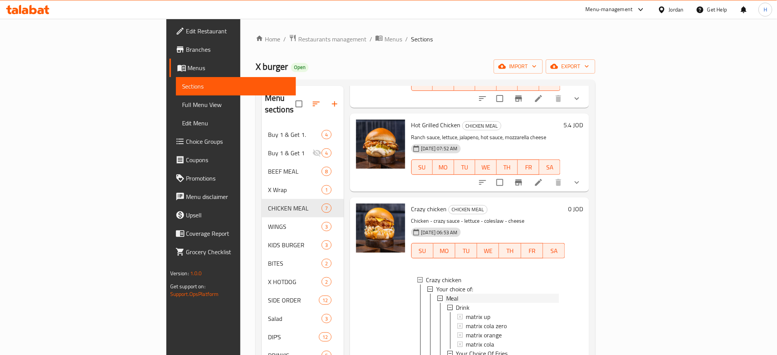
click at [475, 294] on div "Meal" at bounding box center [502, 298] width 113 height 9
click at [446, 303] on span "Sandwich" at bounding box center [458, 307] width 25 height 9
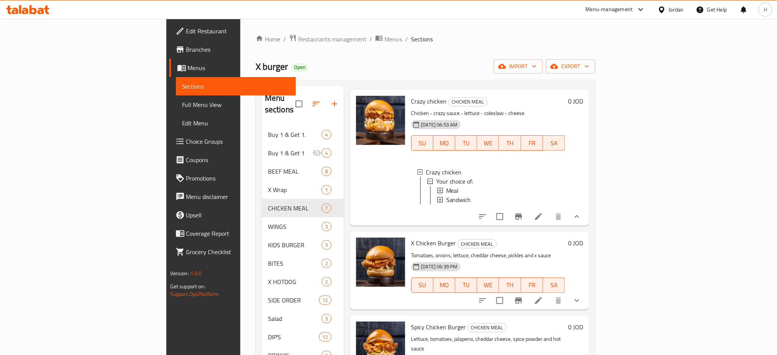
scroll to position [265, 0]
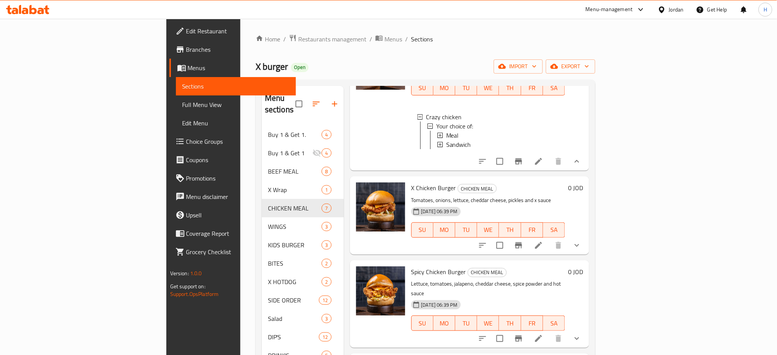
click at [581, 241] on icon "show more" at bounding box center [576, 245] width 9 height 9
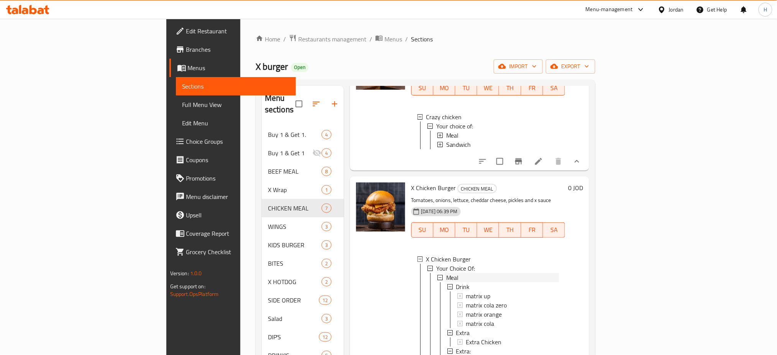
click at [446, 273] on div "Meal" at bounding box center [502, 277] width 113 height 9
click at [446, 282] on span "Sandwich" at bounding box center [458, 286] width 25 height 9
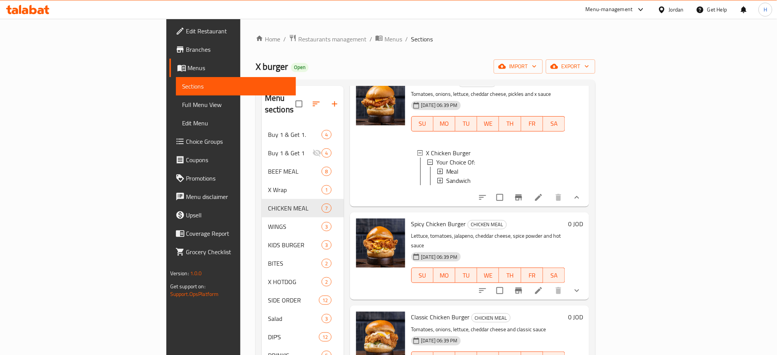
scroll to position [382, 0]
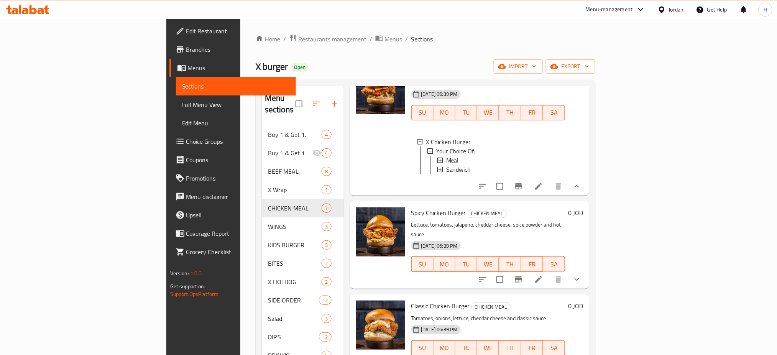
click at [581, 275] on icon "show more" at bounding box center [576, 279] width 9 height 9
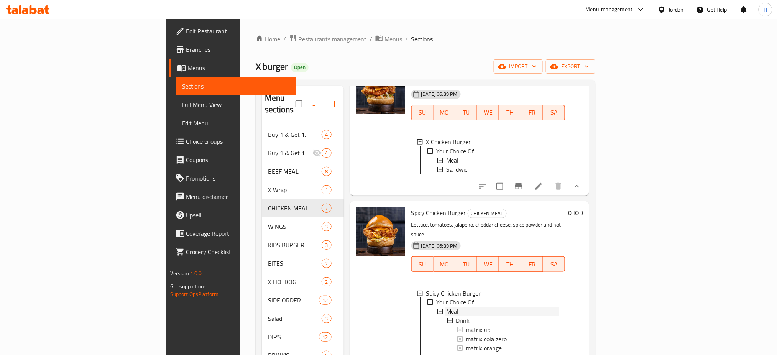
click at [446, 307] on span "Meal" at bounding box center [452, 311] width 13 height 9
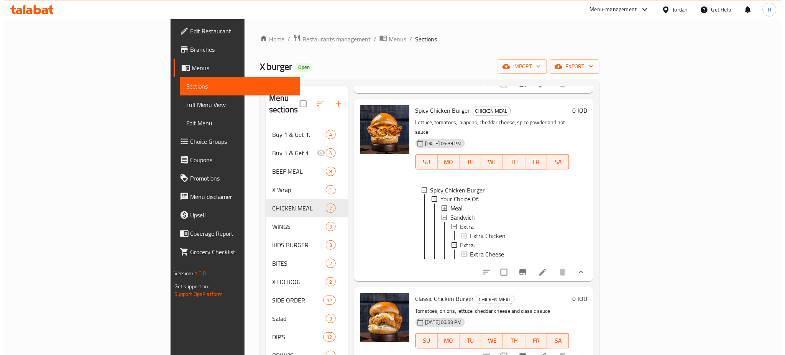
scroll to position [485, 0]
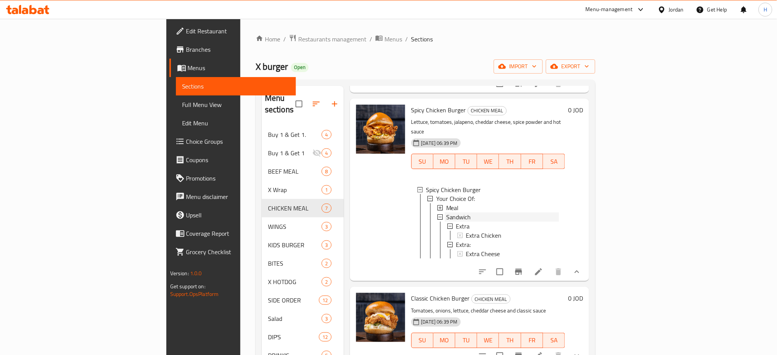
click at [485, 213] on div "Sandwich" at bounding box center [502, 217] width 113 height 9
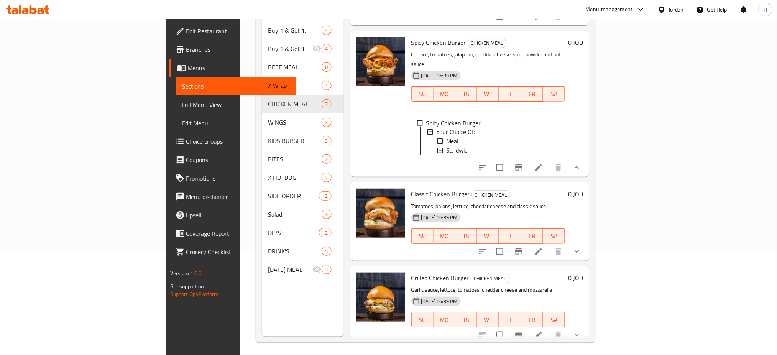
scroll to position [107, 0]
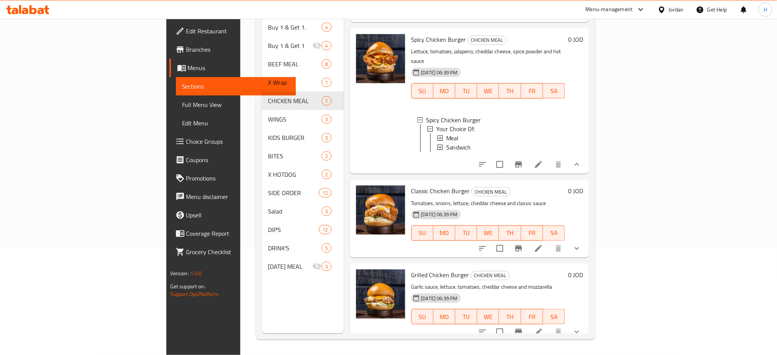
click at [581, 244] on icon "show more" at bounding box center [576, 248] width 9 height 9
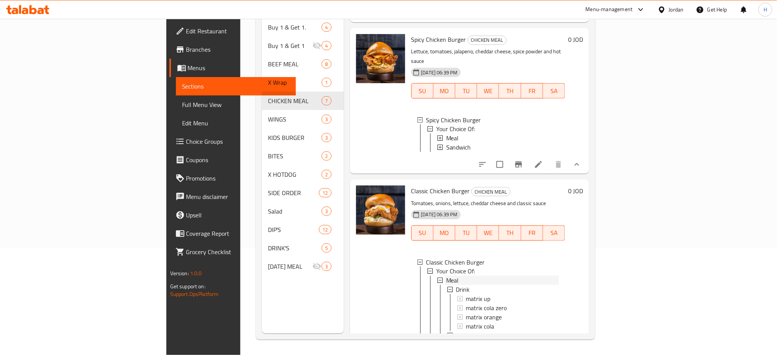
click at [446, 276] on div "Meal" at bounding box center [502, 280] width 113 height 9
click at [446, 285] on span "Sandwich" at bounding box center [458, 289] width 25 height 9
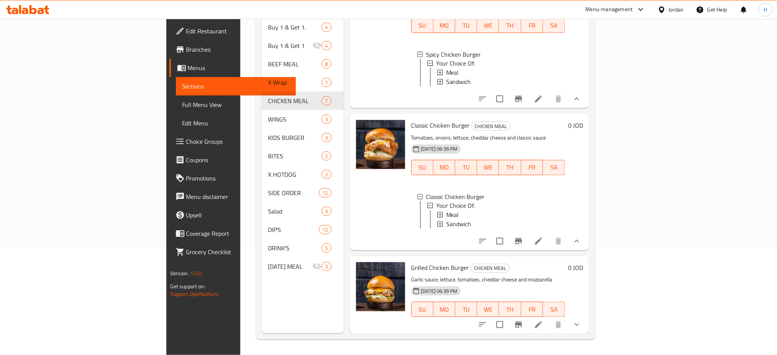
scroll to position [514, 0]
click at [581, 323] on icon "show more" at bounding box center [576, 324] width 9 height 9
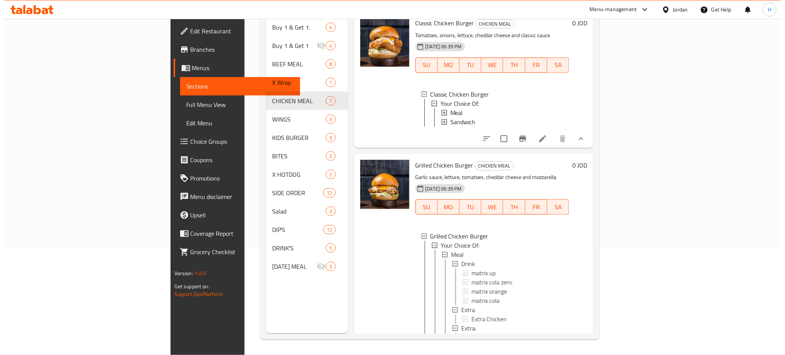
scroll to position [616, 0]
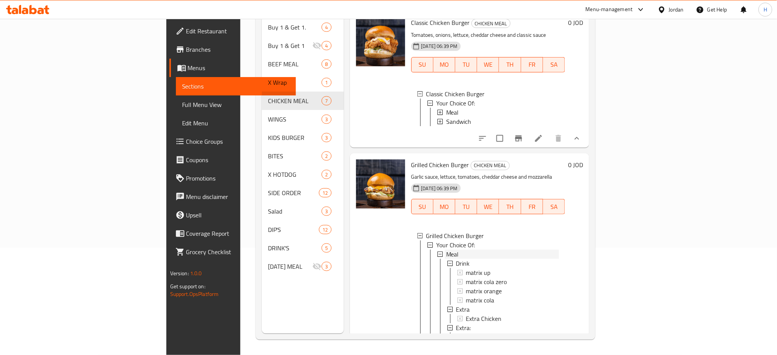
click at [446, 254] on span "Meal" at bounding box center [452, 254] width 13 height 9
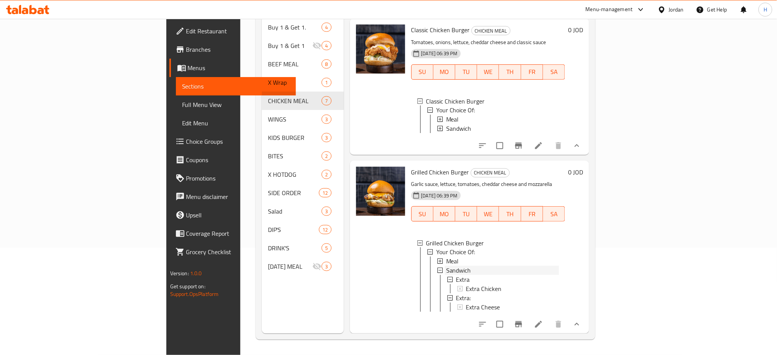
click at [446, 266] on span "Sandwich" at bounding box center [458, 270] width 25 height 9
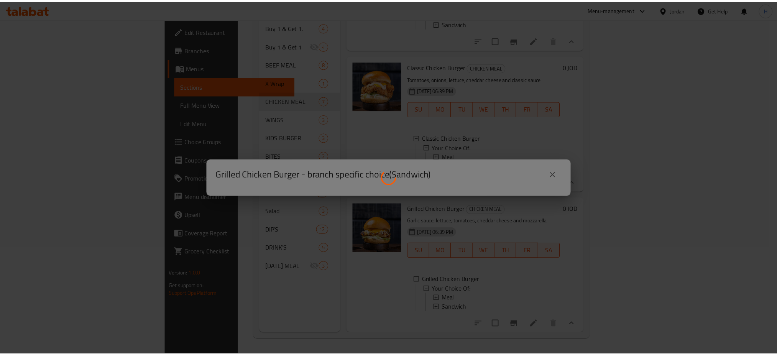
scroll to position [580, 0]
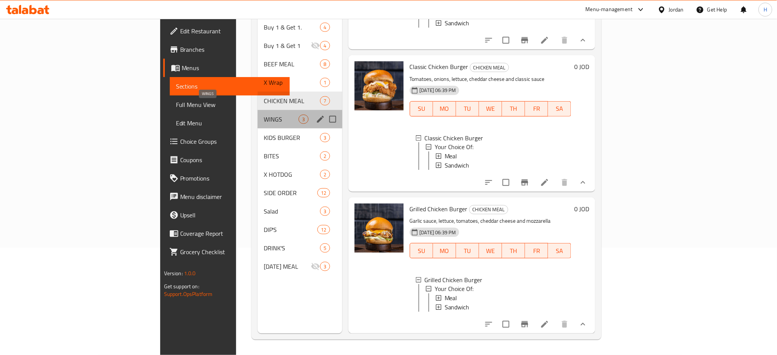
click at [264, 115] on span "WINGS" at bounding box center [281, 119] width 35 height 9
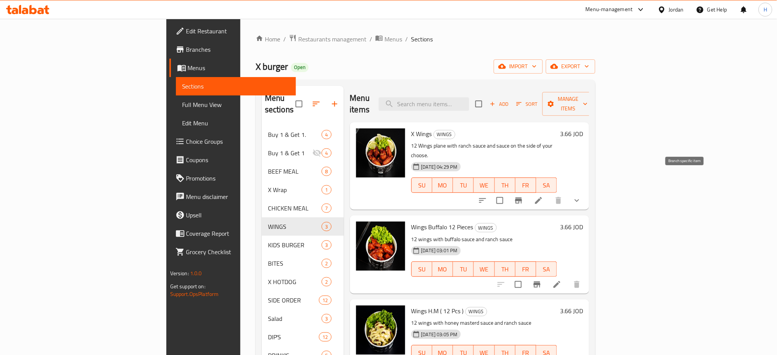
click at [528, 191] on button "Branch-specific-item" at bounding box center [518, 200] width 18 height 18
click at [542, 280] on icon "Branch-specific-item" at bounding box center [536, 284] width 9 height 9
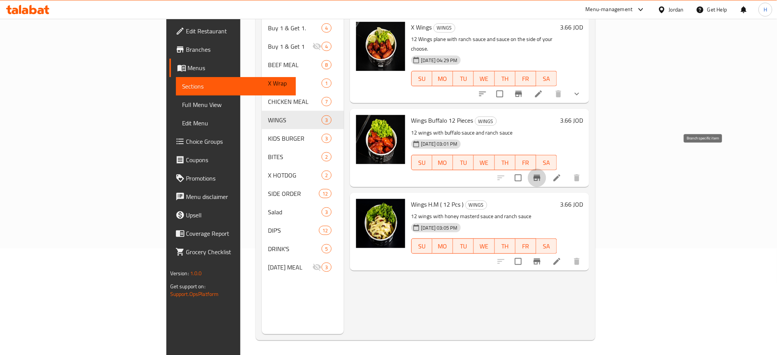
scroll to position [107, 0]
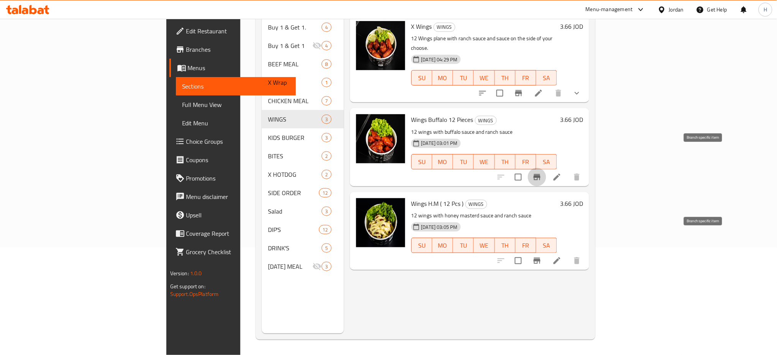
click at [546, 251] on button "Branch-specific-item" at bounding box center [537, 260] width 18 height 18
click at [268, 133] on span "KIDS BURGER" at bounding box center [295, 137] width 54 height 9
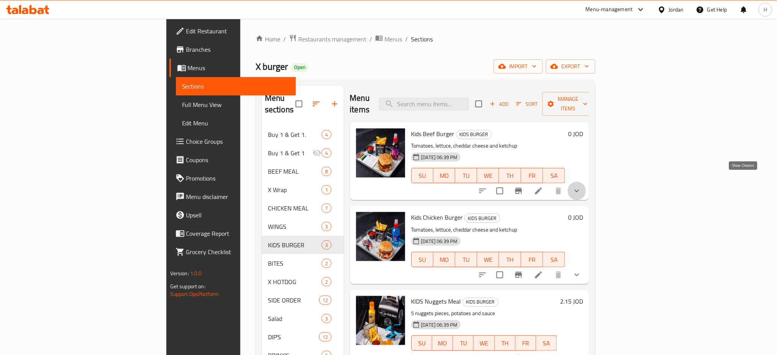
click at [581, 186] on icon "show more" at bounding box center [576, 190] width 9 height 9
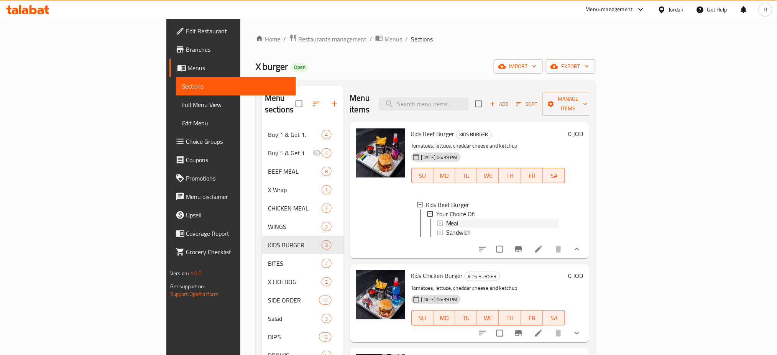
click at [446, 218] on div "Meal" at bounding box center [502, 222] width 113 height 9
click at [446, 228] on div "Sandwich" at bounding box center [502, 232] width 113 height 9
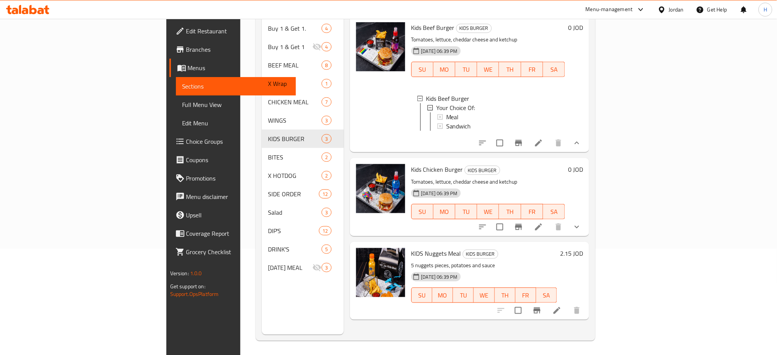
scroll to position [107, 0]
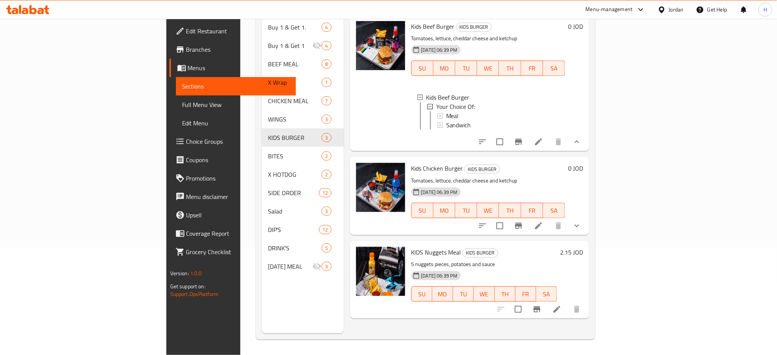
click at [586, 228] on button "show more" at bounding box center [577, 226] width 18 height 18
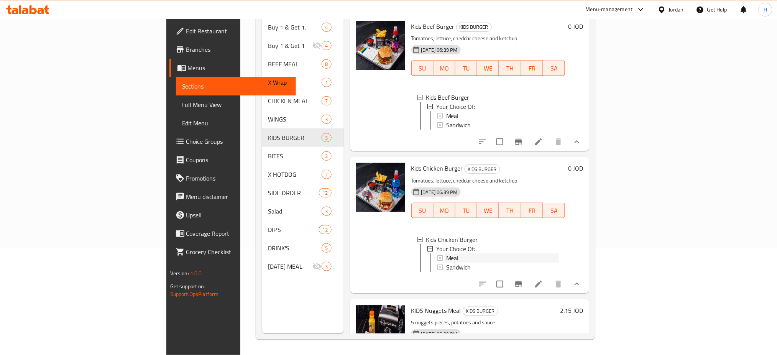
click at [446, 253] on span "Meal" at bounding box center [452, 257] width 13 height 9
click at [446, 263] on span "Sandwich" at bounding box center [458, 267] width 25 height 9
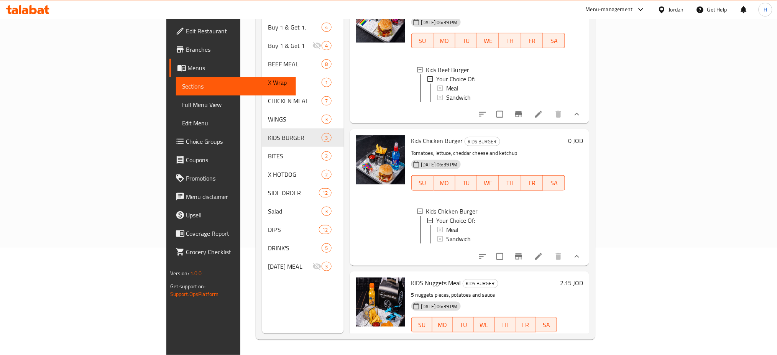
scroll to position [47, 0]
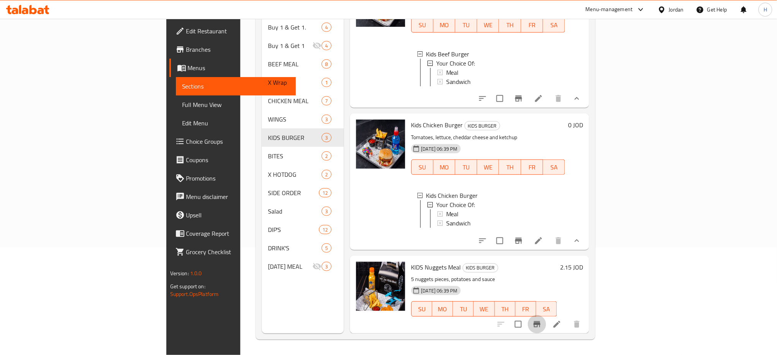
click at [540, 324] on icon "Branch-specific-item" at bounding box center [537, 324] width 7 height 6
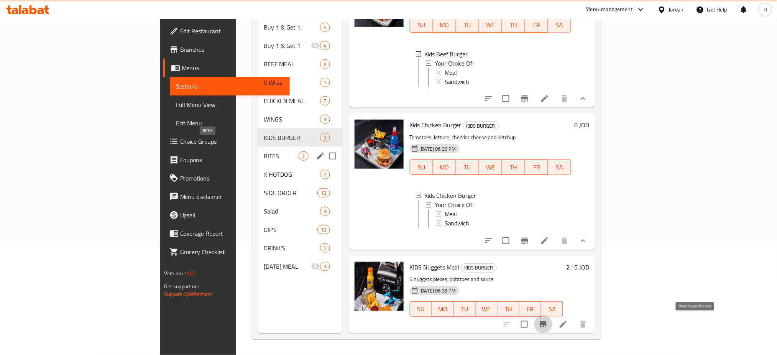
click at [264, 151] on span "BITES" at bounding box center [281, 155] width 35 height 9
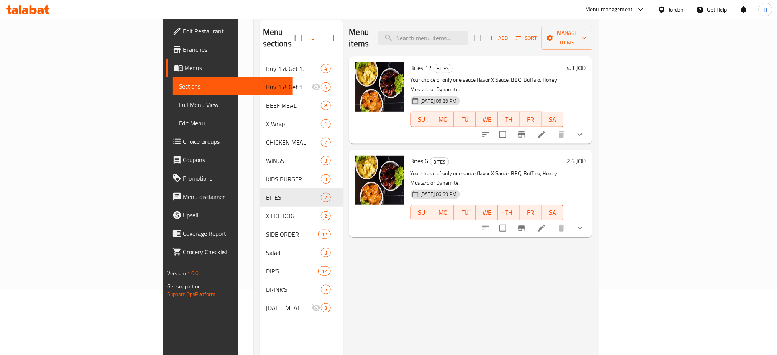
scroll to position [5, 0]
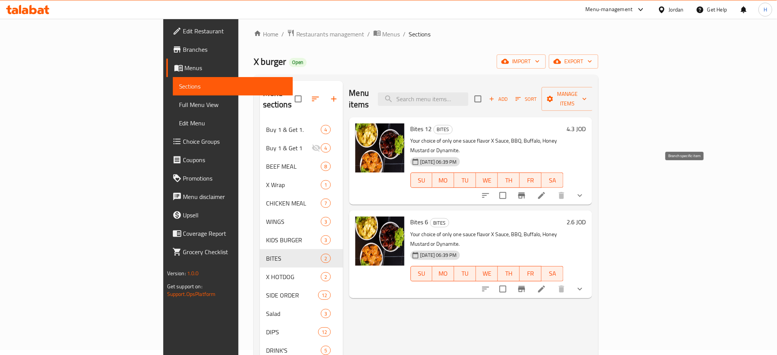
click at [526, 191] on icon "Branch-specific-item" at bounding box center [521, 195] width 9 height 9
click at [526, 284] on icon "Branch-specific-item" at bounding box center [521, 288] width 9 height 9
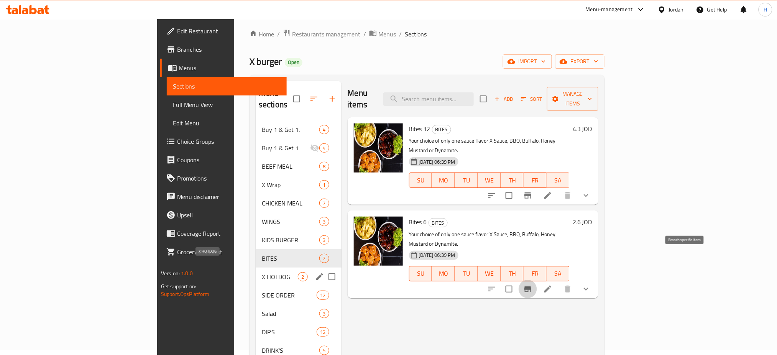
click at [262, 272] on span "X HOTDOG" at bounding box center [280, 276] width 36 height 9
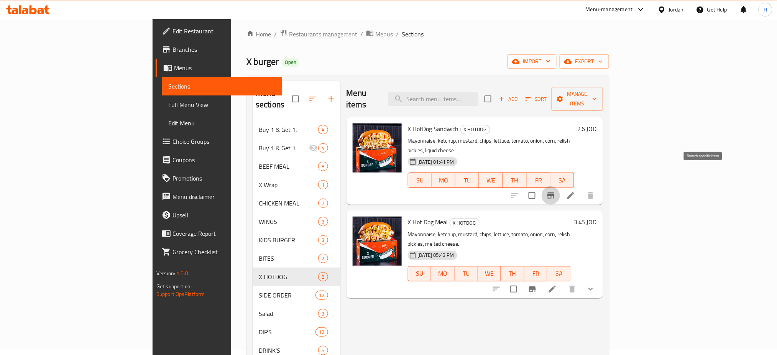
click at [555, 191] on icon "Branch-specific-item" at bounding box center [550, 195] width 9 height 9
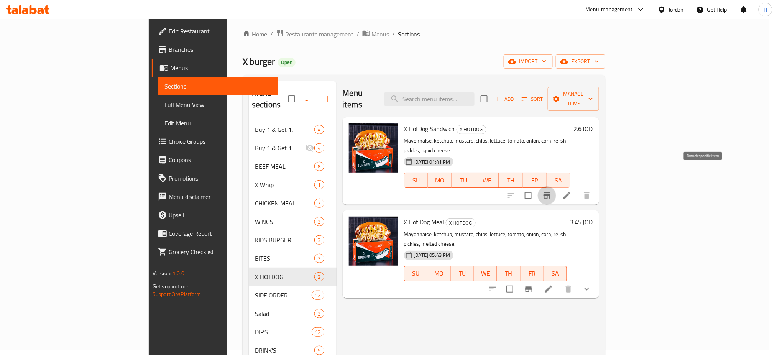
click at [538, 280] on button "Branch-specific-item" at bounding box center [528, 289] width 18 height 18
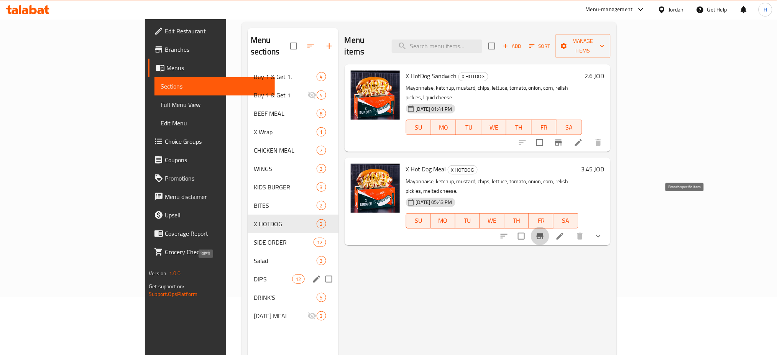
scroll to position [107, 0]
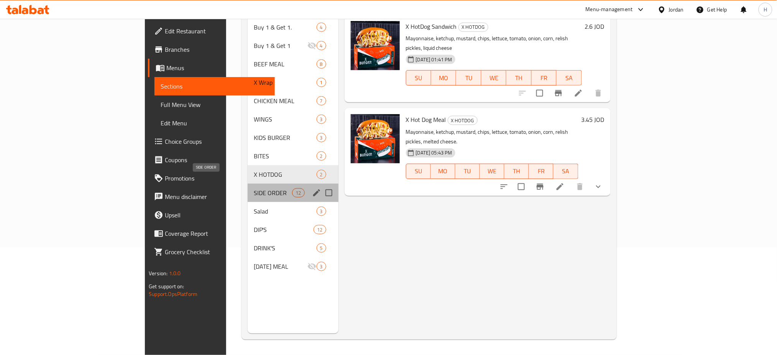
click at [254, 188] on span "SIDE ORDER" at bounding box center [273, 192] width 38 height 9
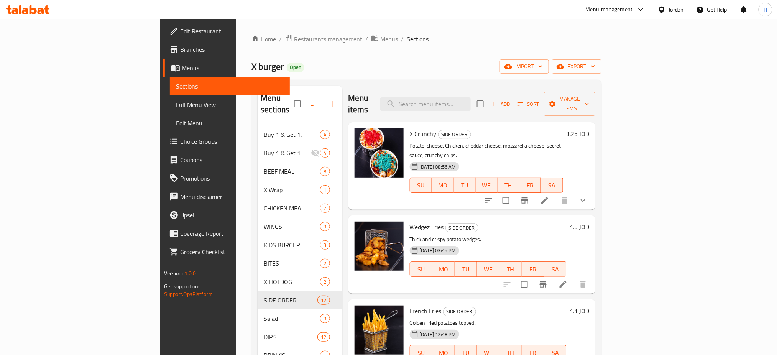
click at [528, 197] on icon "Branch-specific-item" at bounding box center [524, 200] width 7 height 6
click at [547, 281] on icon "Branch-specific-item" at bounding box center [543, 284] width 7 height 6
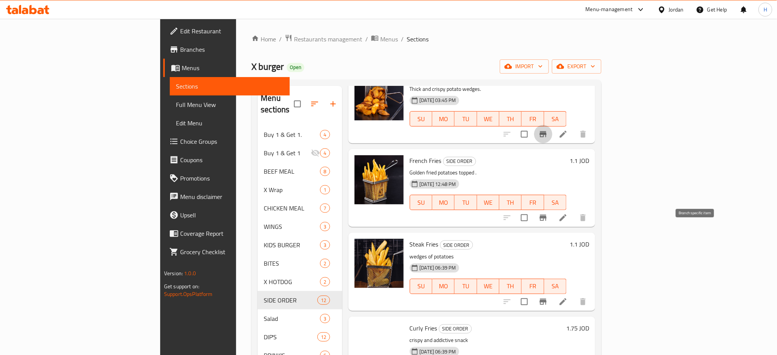
scroll to position [153, 0]
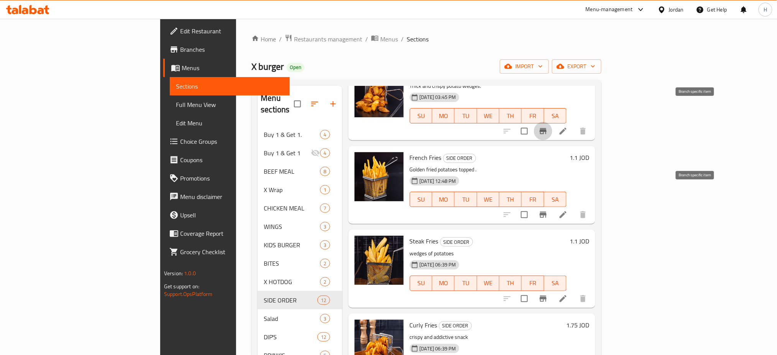
click at [547, 212] on icon "Branch-specific-item" at bounding box center [543, 215] width 7 height 6
click at [547, 295] on icon "Branch-specific-item" at bounding box center [543, 298] width 7 height 6
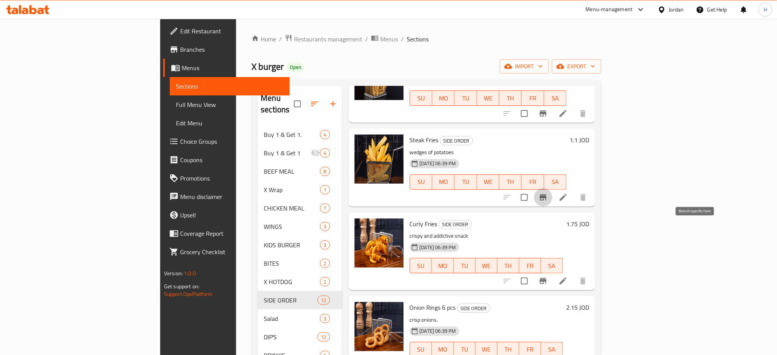
scroll to position [255, 0]
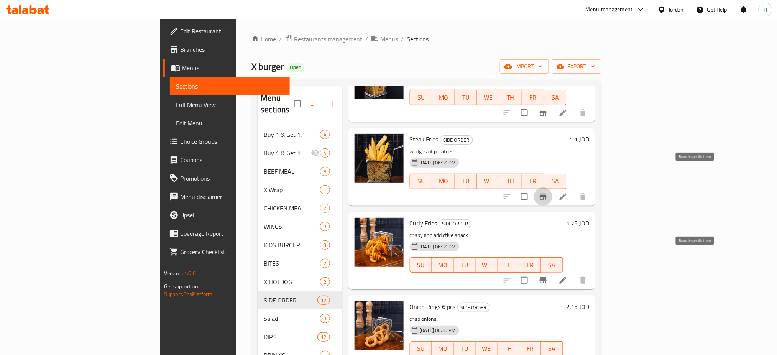
click at [547, 277] on icon "Branch-specific-item" at bounding box center [543, 280] width 7 height 6
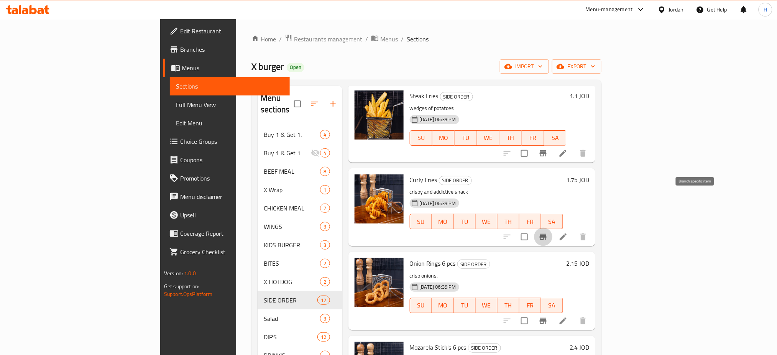
scroll to position [409, 0]
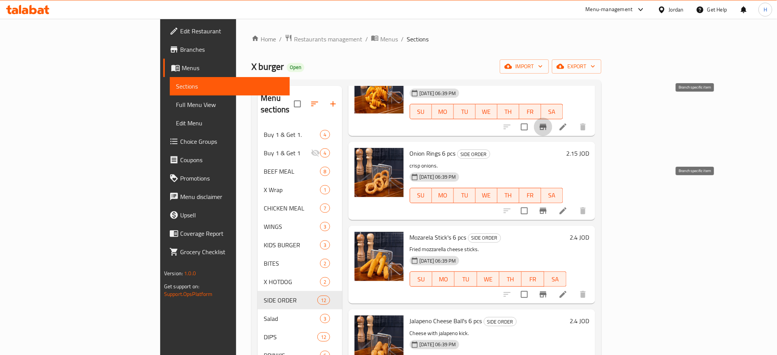
click at [547, 208] on icon "Branch-specific-item" at bounding box center [543, 211] width 7 height 6
click at [548, 290] on icon "Branch-specific-item" at bounding box center [542, 294] width 9 height 9
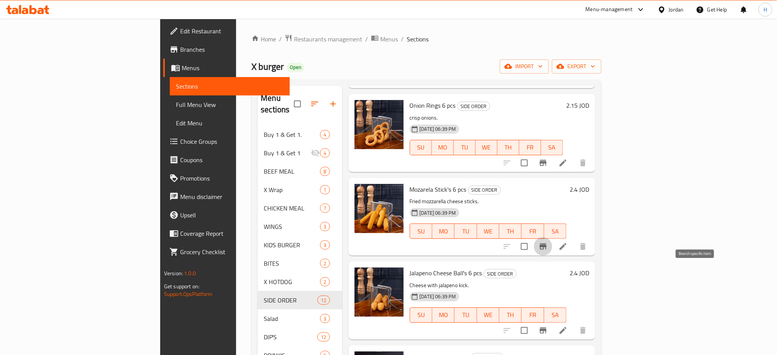
scroll to position [562, 0]
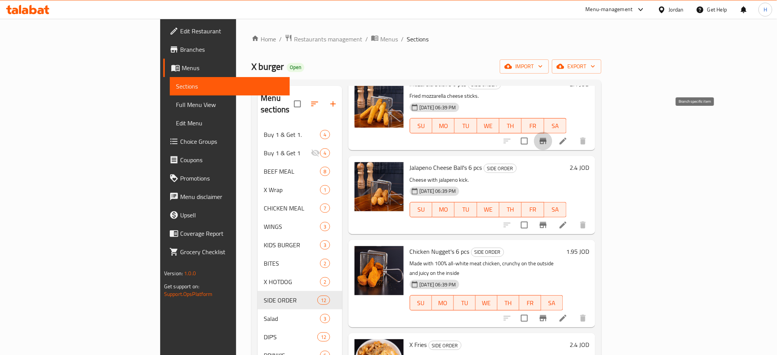
click at [548, 220] on icon "Branch-specific-item" at bounding box center [542, 224] width 9 height 9
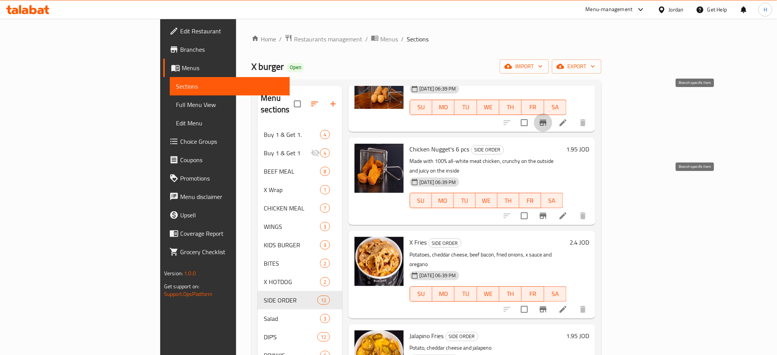
click at [552, 207] on button "Branch-specific-item" at bounding box center [543, 216] width 18 height 18
click at [548, 305] on icon "Branch-specific-item" at bounding box center [542, 309] width 9 height 9
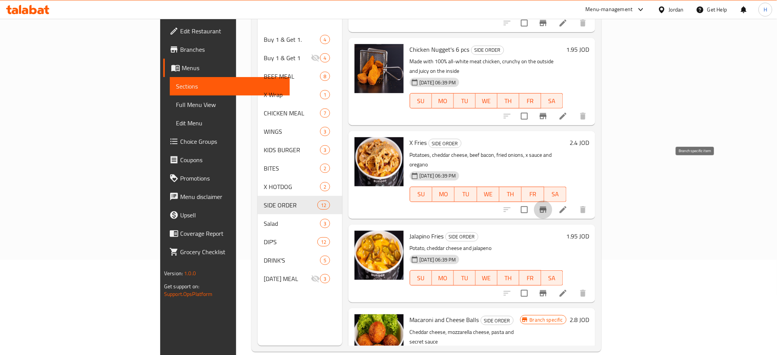
scroll to position [102, 0]
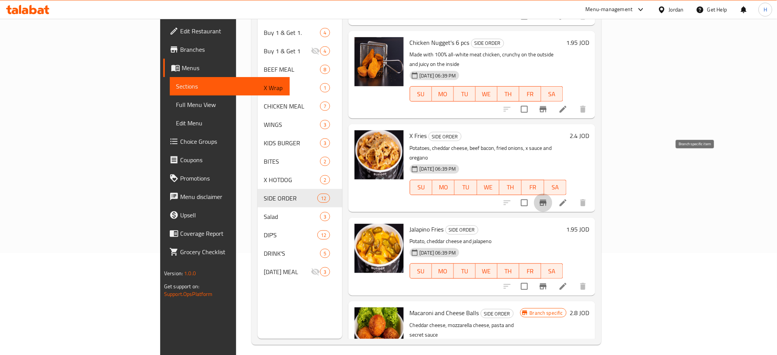
click at [547, 283] on icon "Branch-specific-item" at bounding box center [543, 286] width 7 height 6
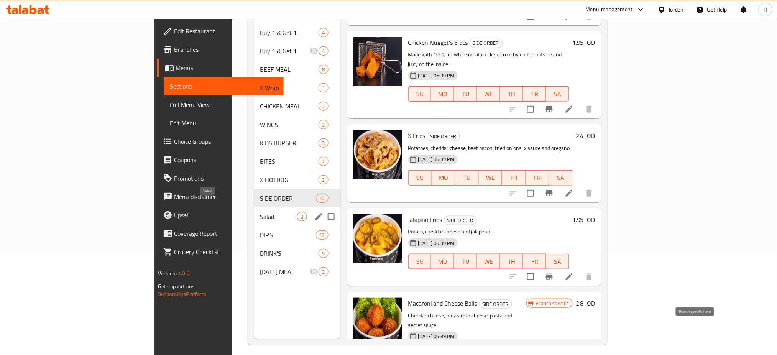
click at [260, 212] on span "Salad" at bounding box center [279, 216] width 38 height 9
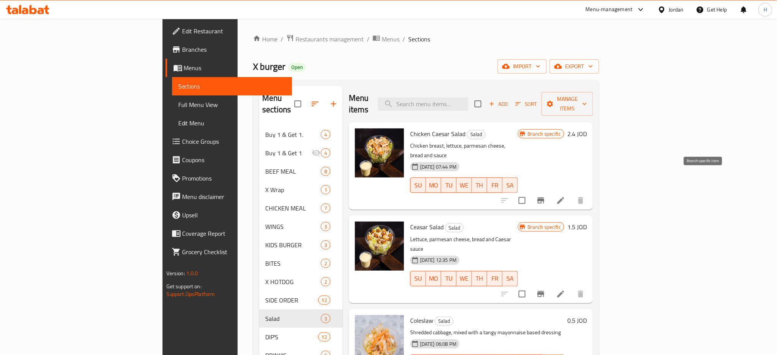
click at [550, 191] on button "Branch-specific-item" at bounding box center [541, 200] width 18 height 18
click at [550, 285] on button "Branch-specific-item" at bounding box center [541, 294] width 18 height 18
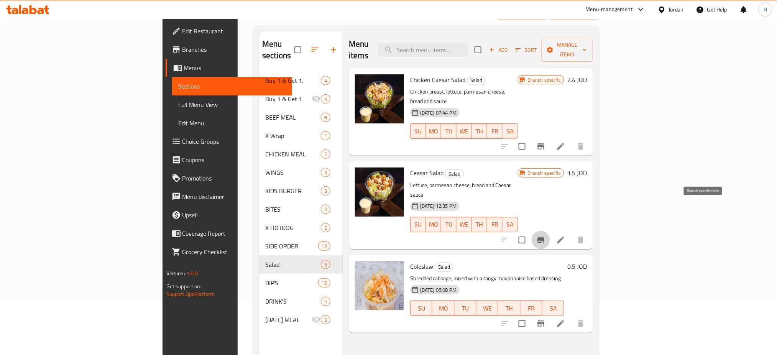
scroll to position [107, 0]
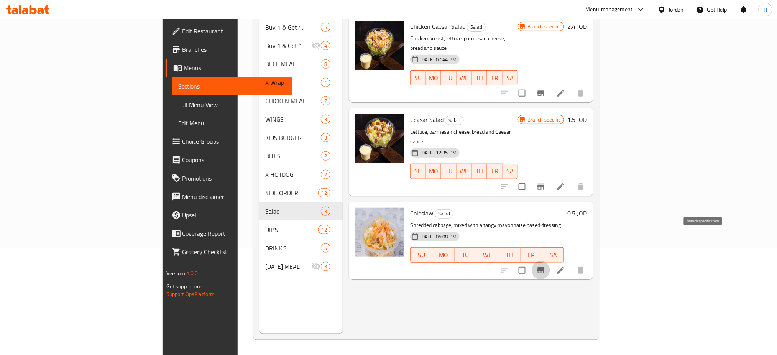
click at [545, 266] on icon "Branch-specific-item" at bounding box center [540, 270] width 9 height 9
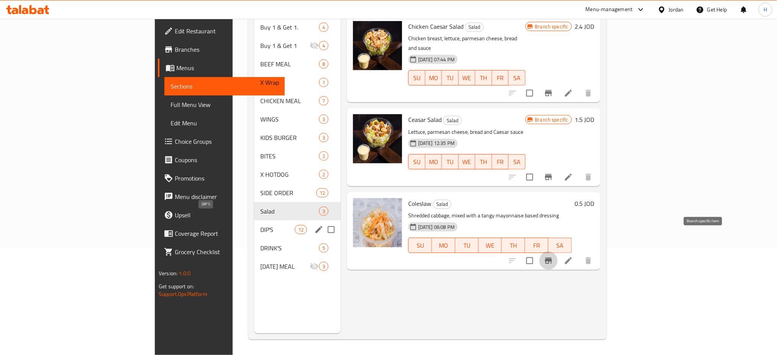
click at [260, 225] on span "DIP'S" at bounding box center [277, 229] width 34 height 9
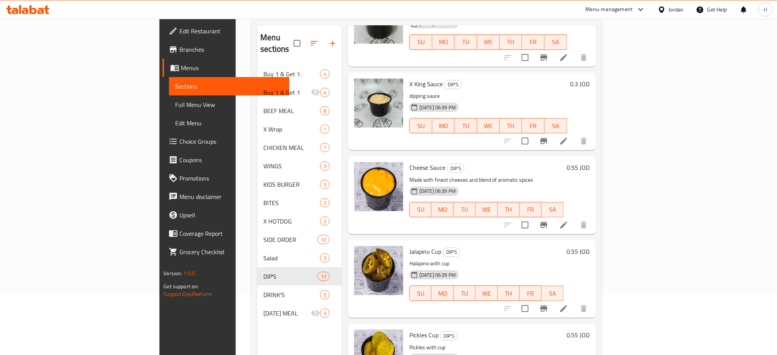
scroll to position [107, 0]
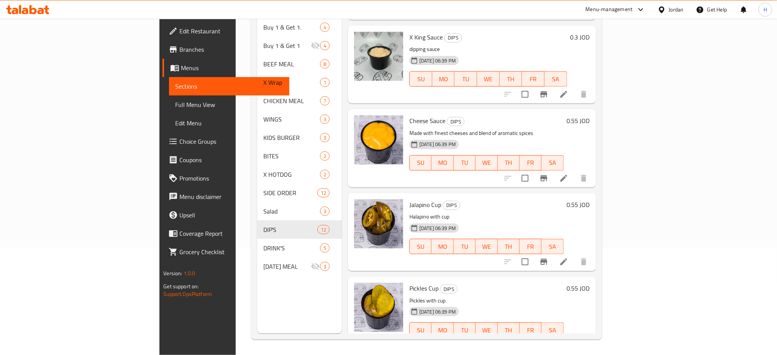
click at [548, 257] on icon "Branch-specific-item" at bounding box center [543, 261] width 9 height 9
click at [257, 245] on div "Buy 1 & Get 1. 4 Buy 1 & Get 1 4 BEEF MEAL 8 X Wrap 1 CHICKEN MEAL 7 WINGS 3 KI…" at bounding box center [299, 147] width 85 height 258
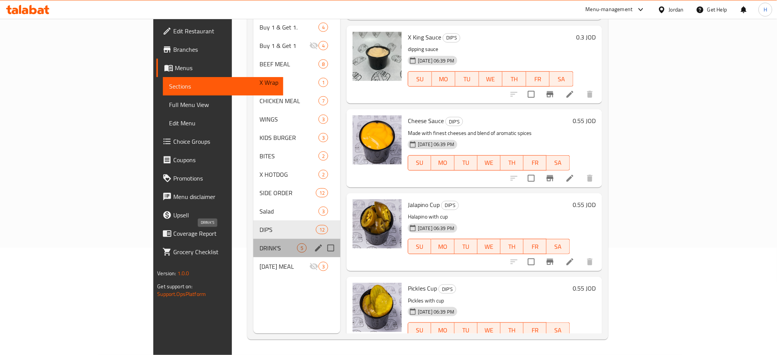
click at [259, 243] on span "DRINK'S" at bounding box center [278, 247] width 38 height 9
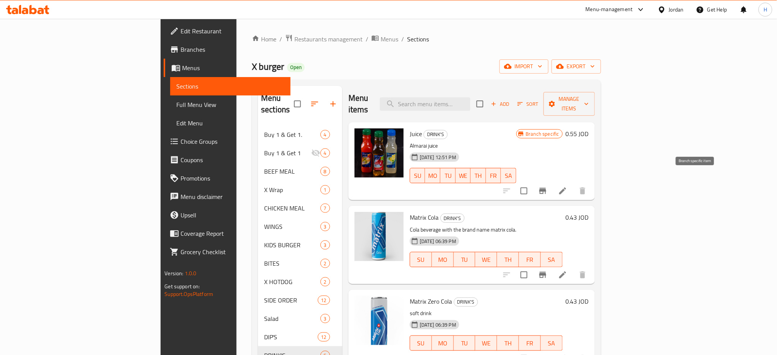
click at [547, 186] on icon "Branch-specific-item" at bounding box center [542, 190] width 9 height 9
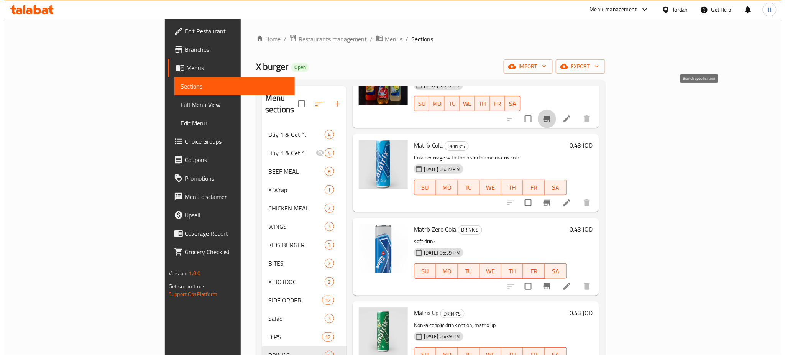
scroll to position [82, 0]
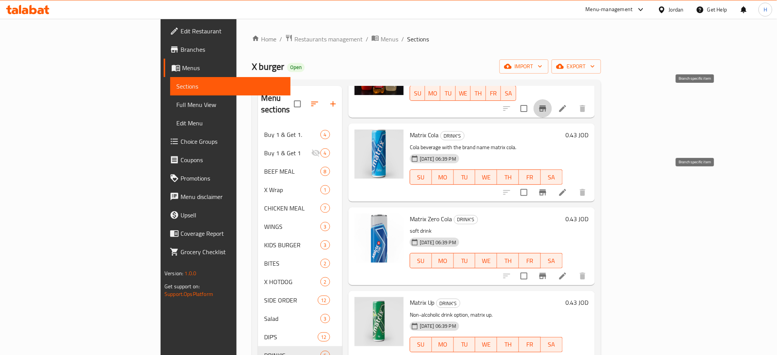
click at [546, 189] on icon "Branch-specific-item" at bounding box center [542, 192] width 7 height 6
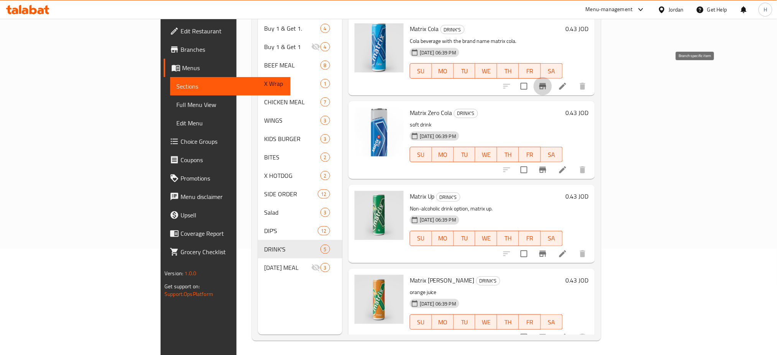
scroll to position [107, 0]
click at [546, 333] on icon "Branch-specific-item" at bounding box center [542, 336] width 7 height 6
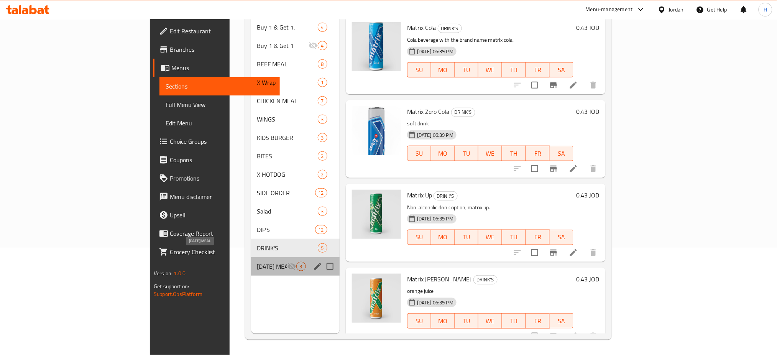
click at [257, 262] on span "RAMADAN MEAL" at bounding box center [272, 266] width 30 height 9
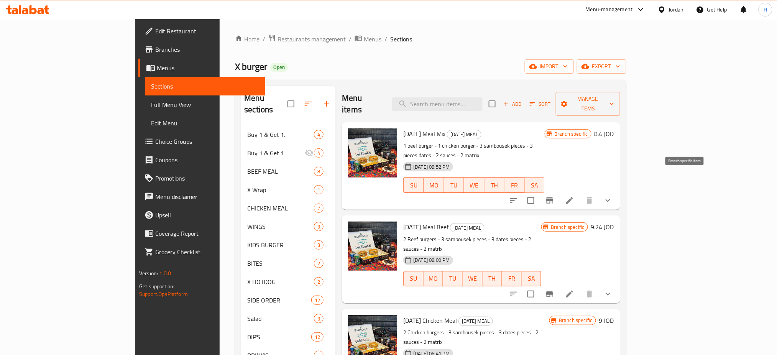
click at [559, 191] on button "Branch-specific-item" at bounding box center [549, 200] width 18 height 18
click at [559, 285] on button "Branch-specific-item" at bounding box center [549, 294] width 18 height 18
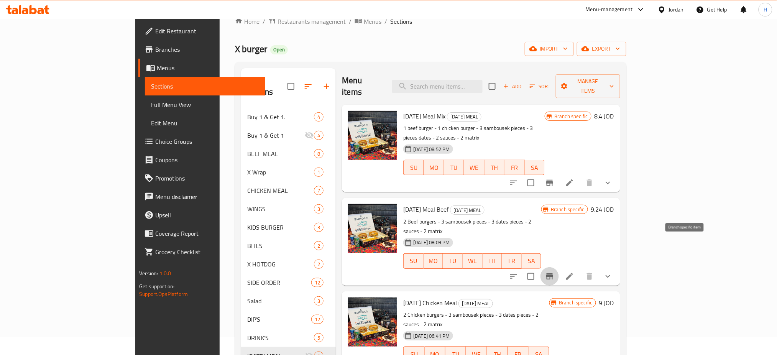
scroll to position [107, 0]
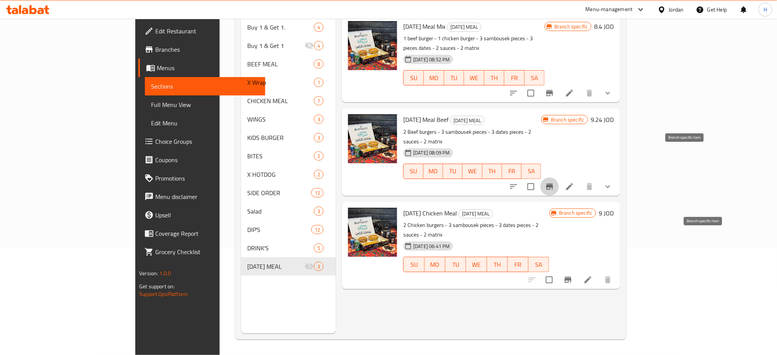
click at [573, 275] on icon "Branch-specific-item" at bounding box center [567, 279] width 9 height 9
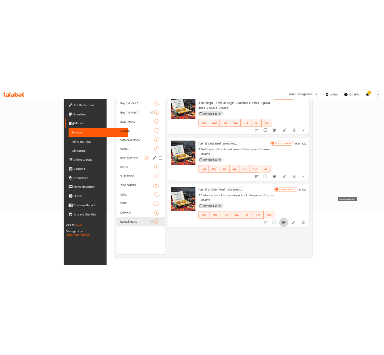
scroll to position [0, 0]
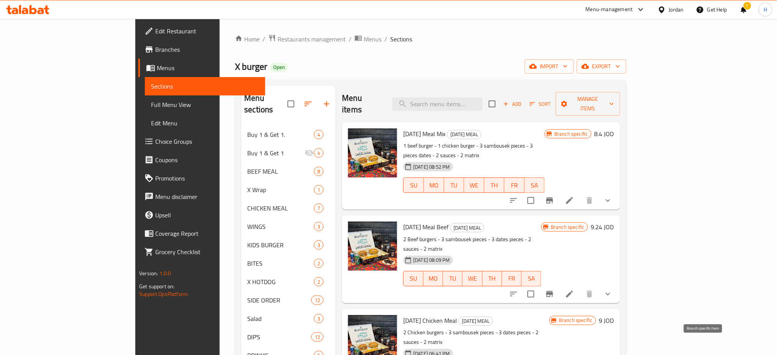
click at [566, 78] on div "Home / Restaurants management / Menus / Sections X burger Open import export Me…" at bounding box center [430, 240] width 391 height 413
click at [742, 11] on div "!" at bounding box center [743, 9] width 8 height 18
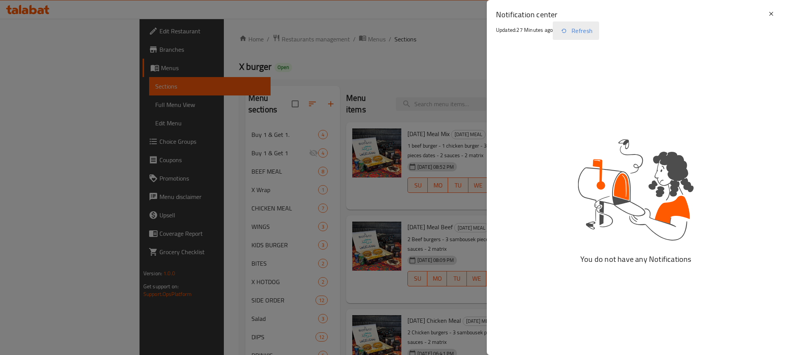
click at [581, 28] on button "Refresh" at bounding box center [576, 30] width 46 height 18
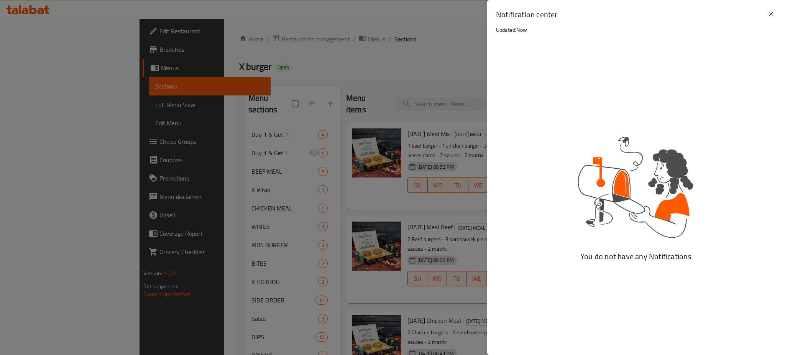
click at [370, 48] on div at bounding box center [392, 177] width 785 height 355
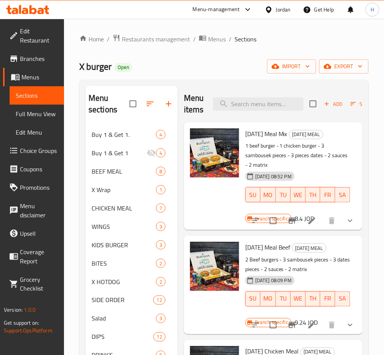
scroll to position [15, 0]
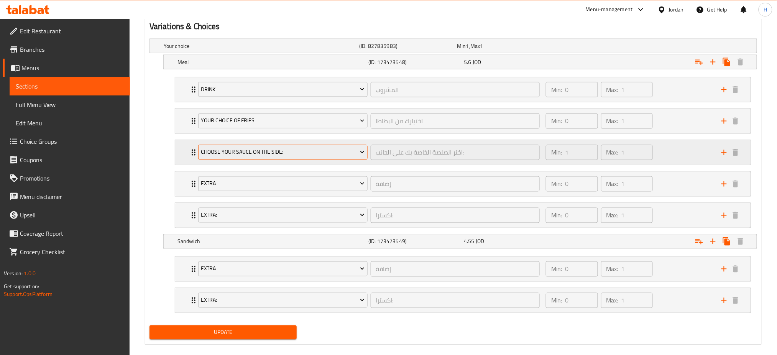
scroll to position [435, 0]
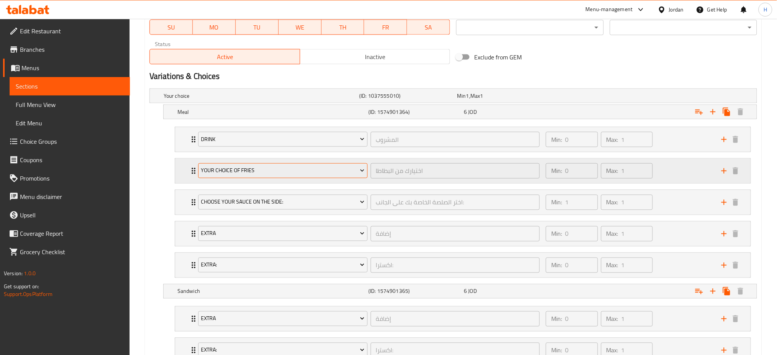
scroll to position [435, 0]
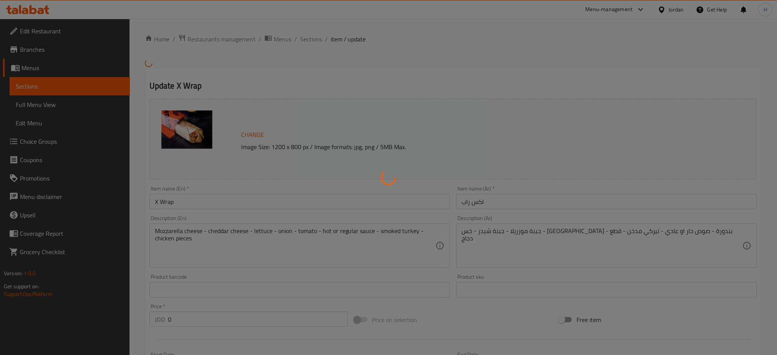
scroll to position [399, 0]
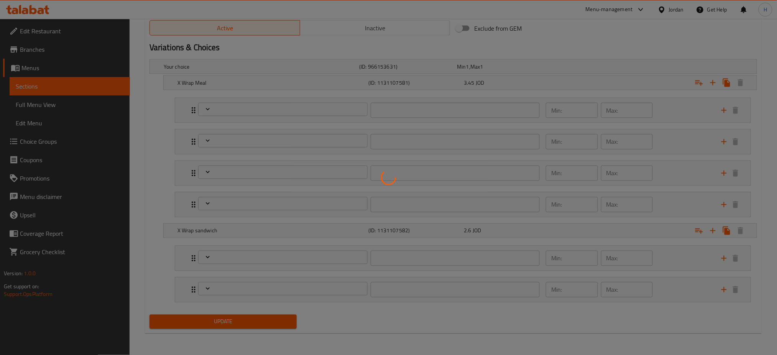
type input "المشروب"
type input "0"
type input "1"
type input "اختيارك من البطاطا"
type input "0"
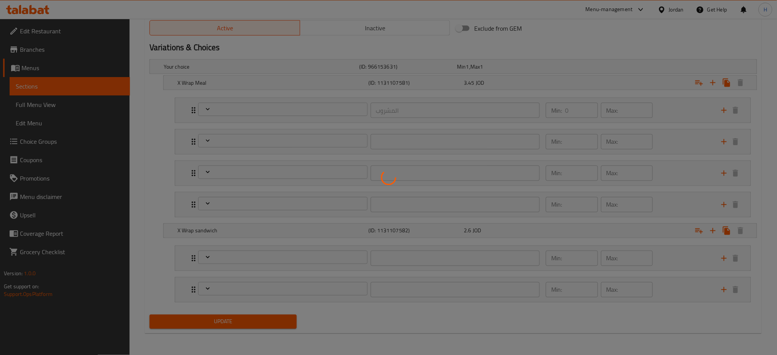
type input "1"
type input "اختيار إضافة"
type input "0"
type input "1"
type input "اكسترا:"
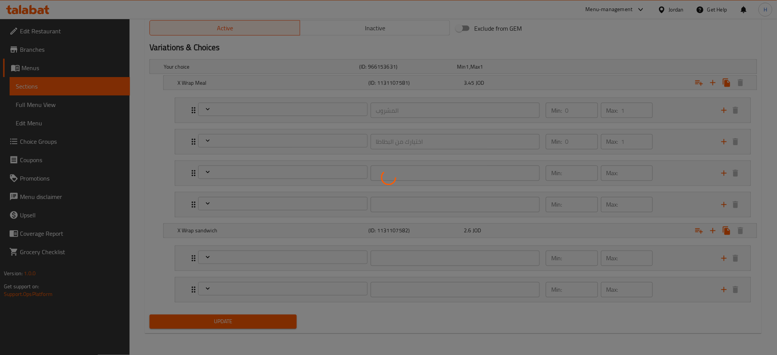
type input "0"
type input "1"
type input "اختيار إضافة"
type input "0"
type input "1"
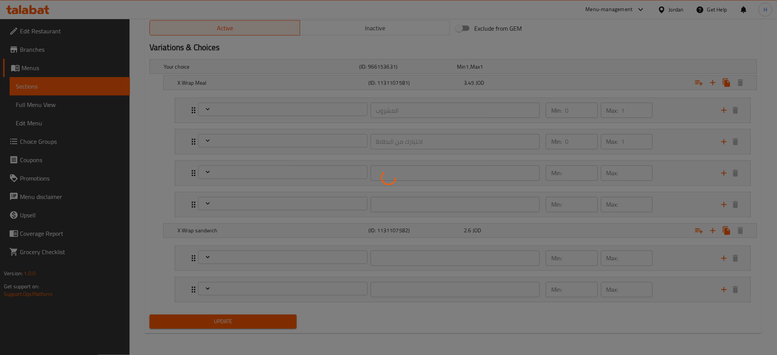
type input "اكسترا:"
type input "0"
type input "1"
